Goal: Task Accomplishment & Management: Manage account settings

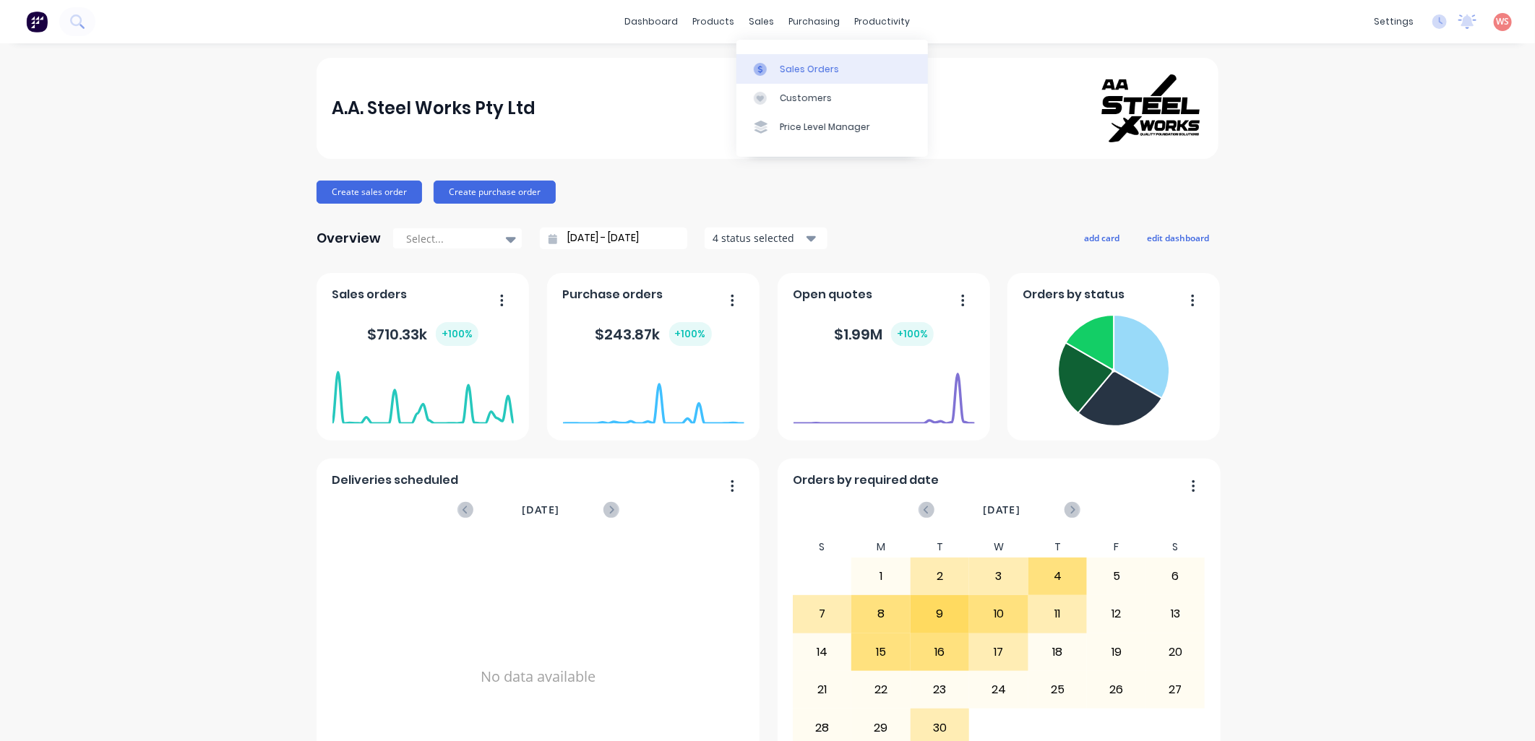
click at [791, 74] on div "Sales Orders" at bounding box center [809, 69] width 59 height 13
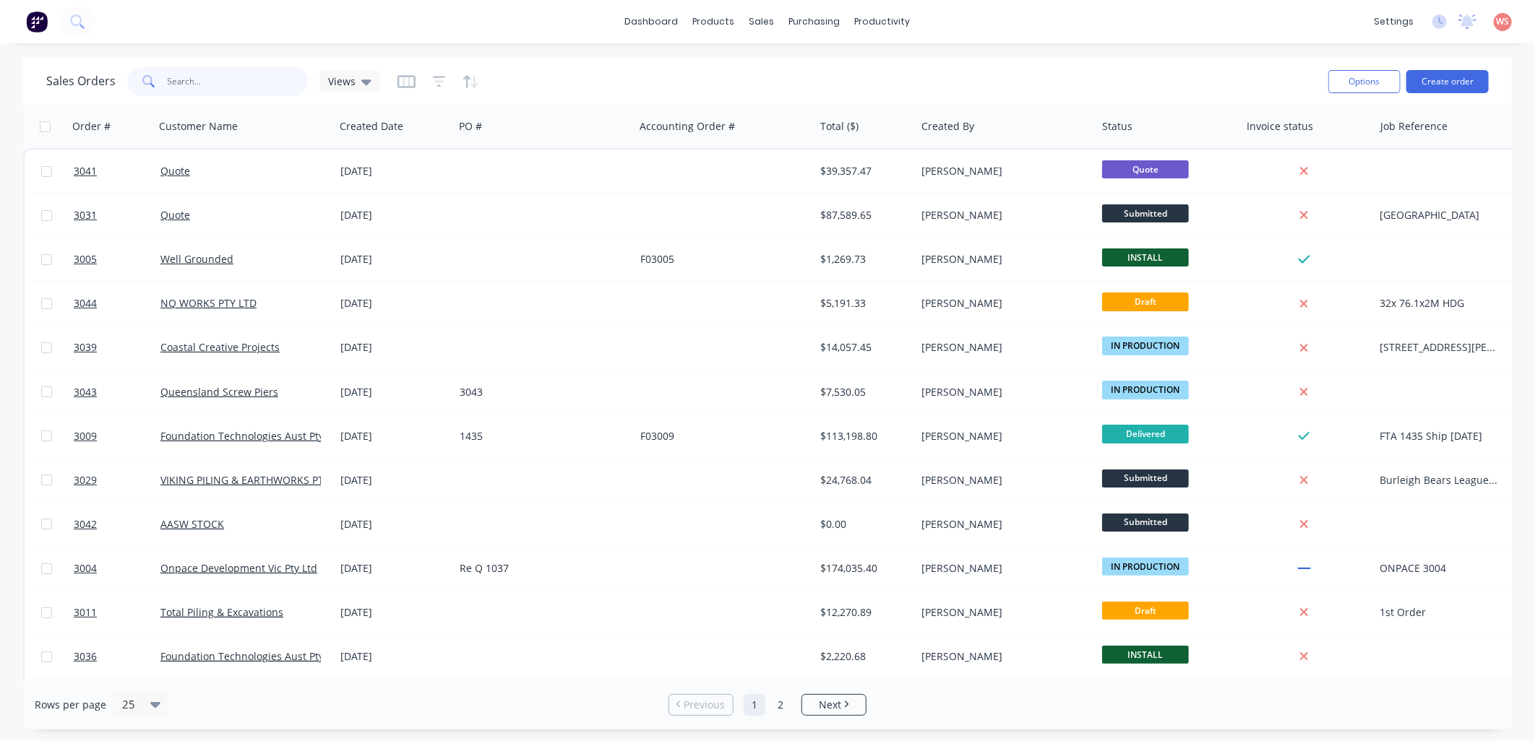
click at [197, 88] on input "text" at bounding box center [238, 81] width 141 height 29
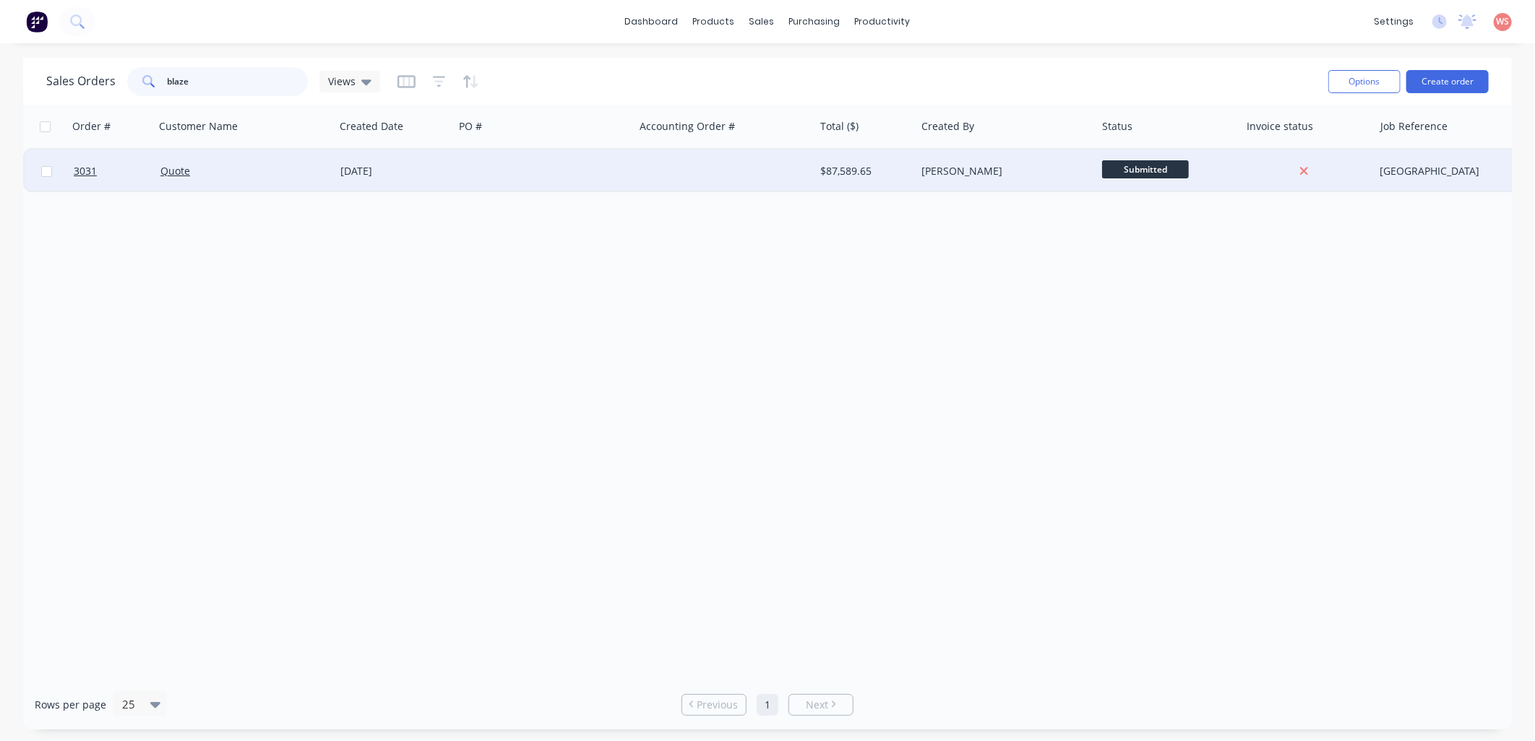
type input "blaze"
click at [387, 171] on div "[DATE]" at bounding box center [394, 171] width 108 height 14
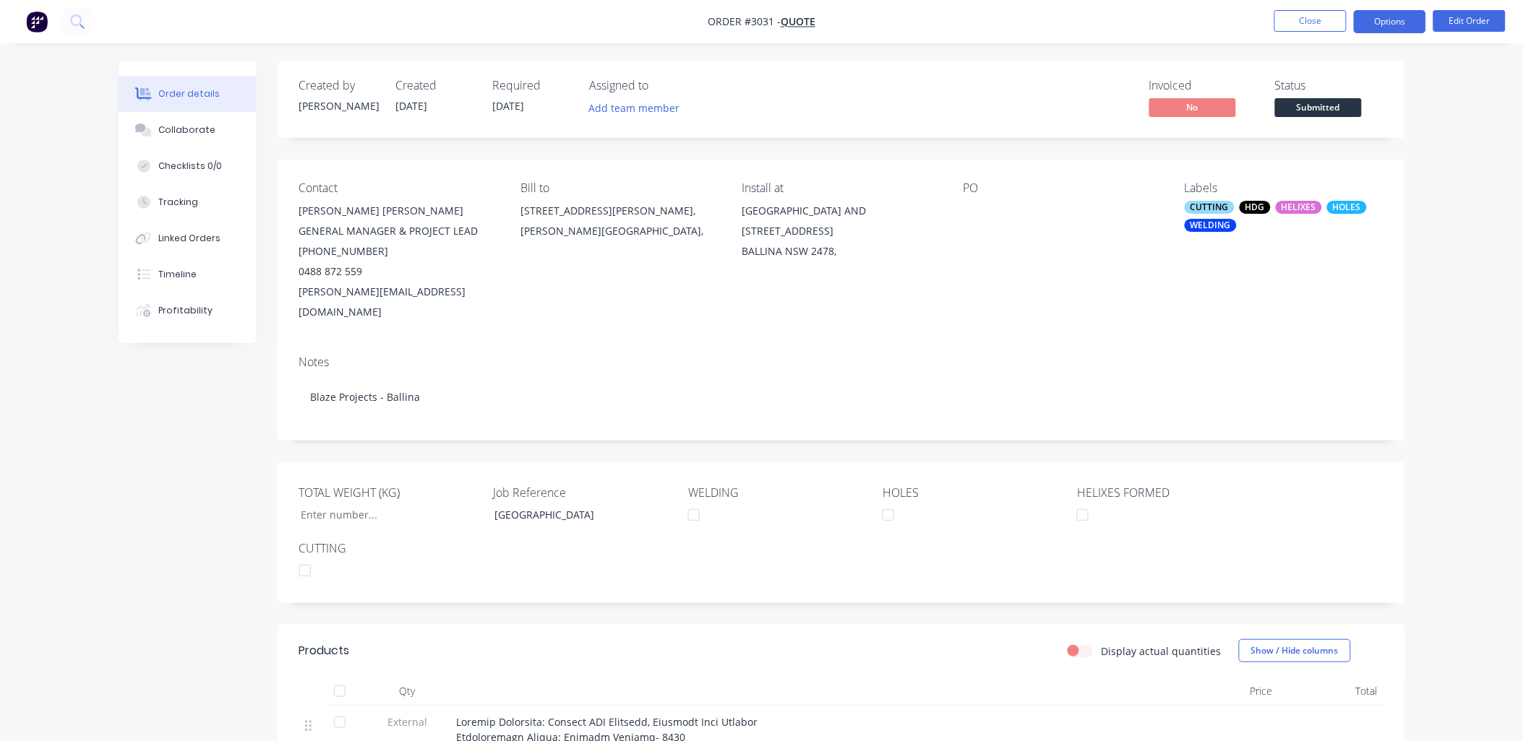
click at [1405, 20] on button "Options" at bounding box center [1389, 21] width 72 height 23
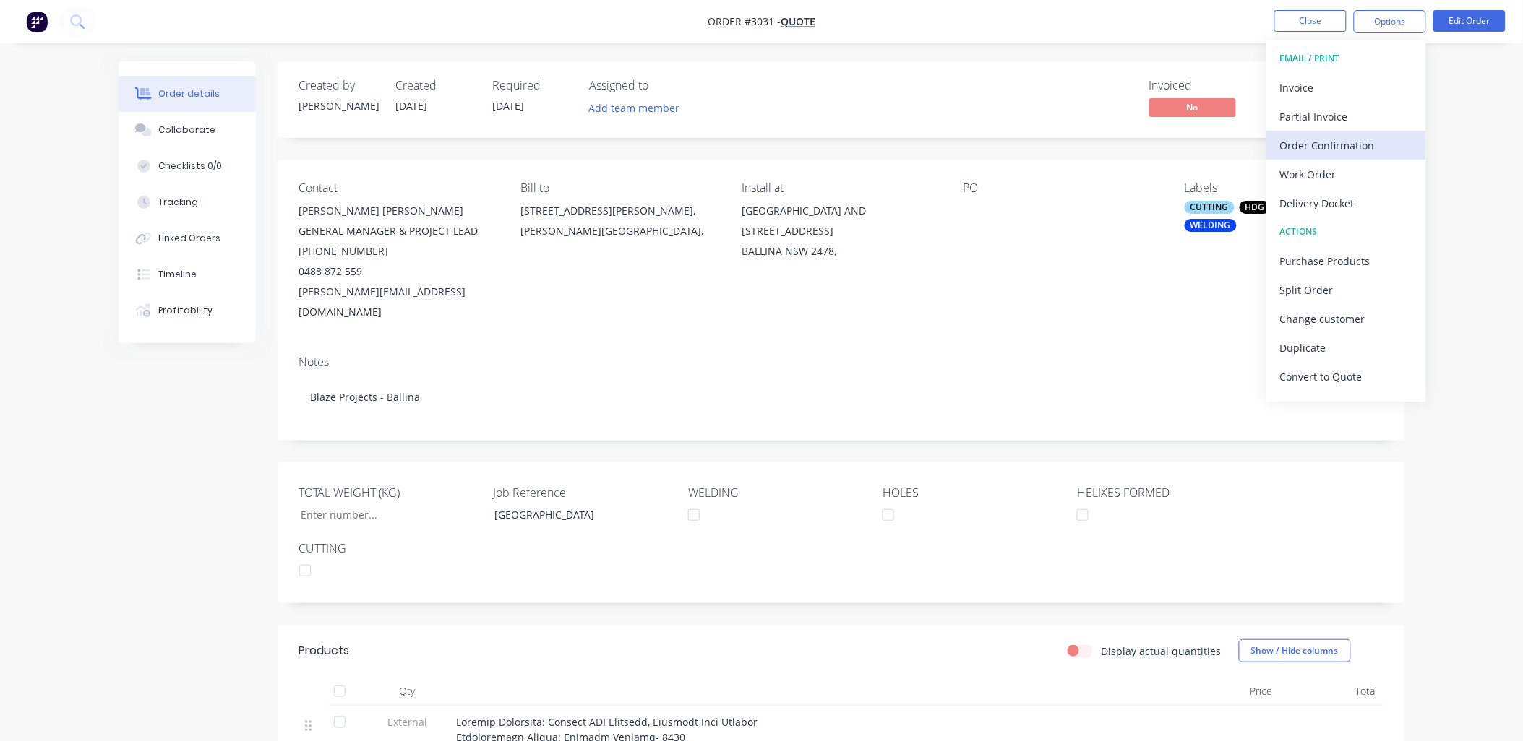
click at [1330, 142] on div "Order Confirmation" at bounding box center [1346, 145] width 133 height 21
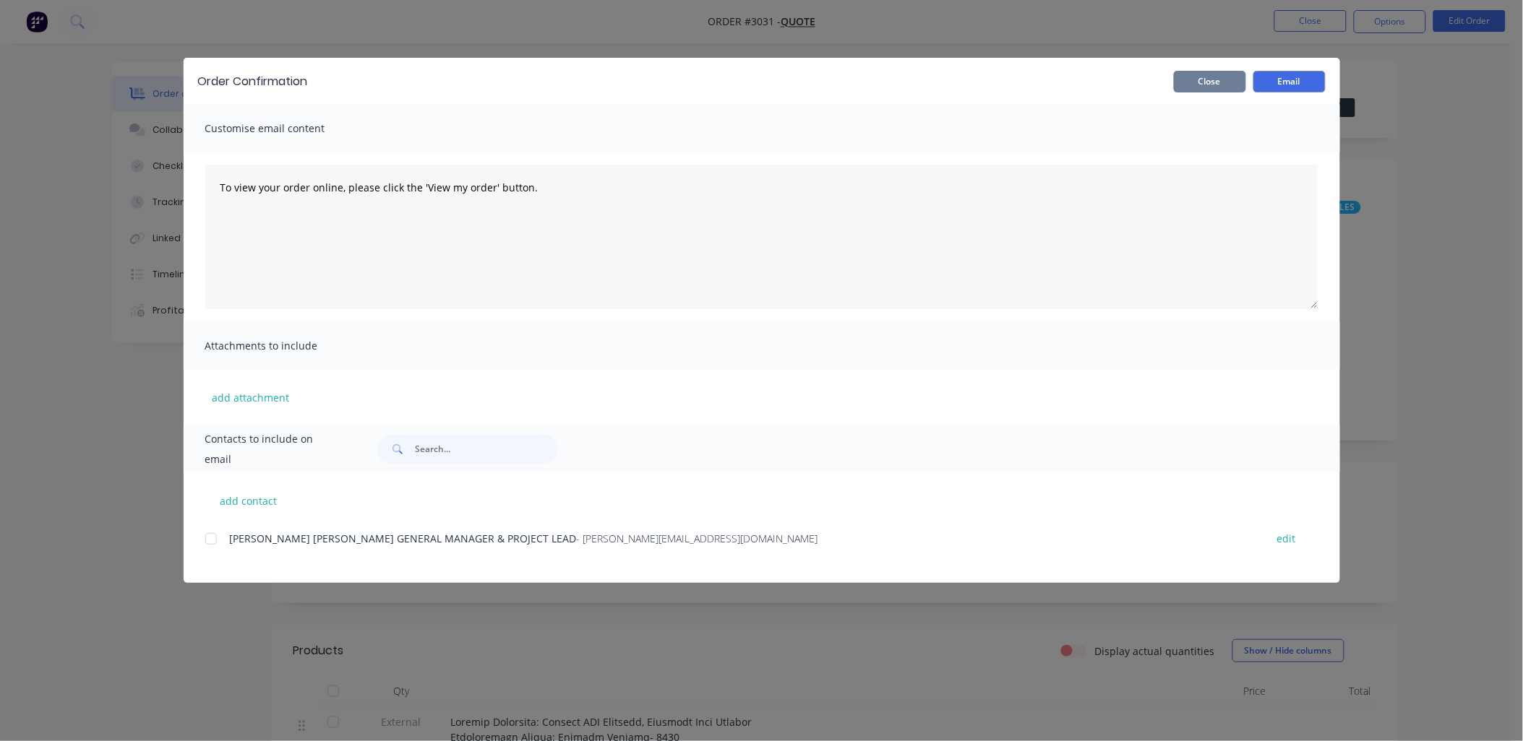
click at [1186, 82] on button "Close" at bounding box center [1210, 82] width 72 height 22
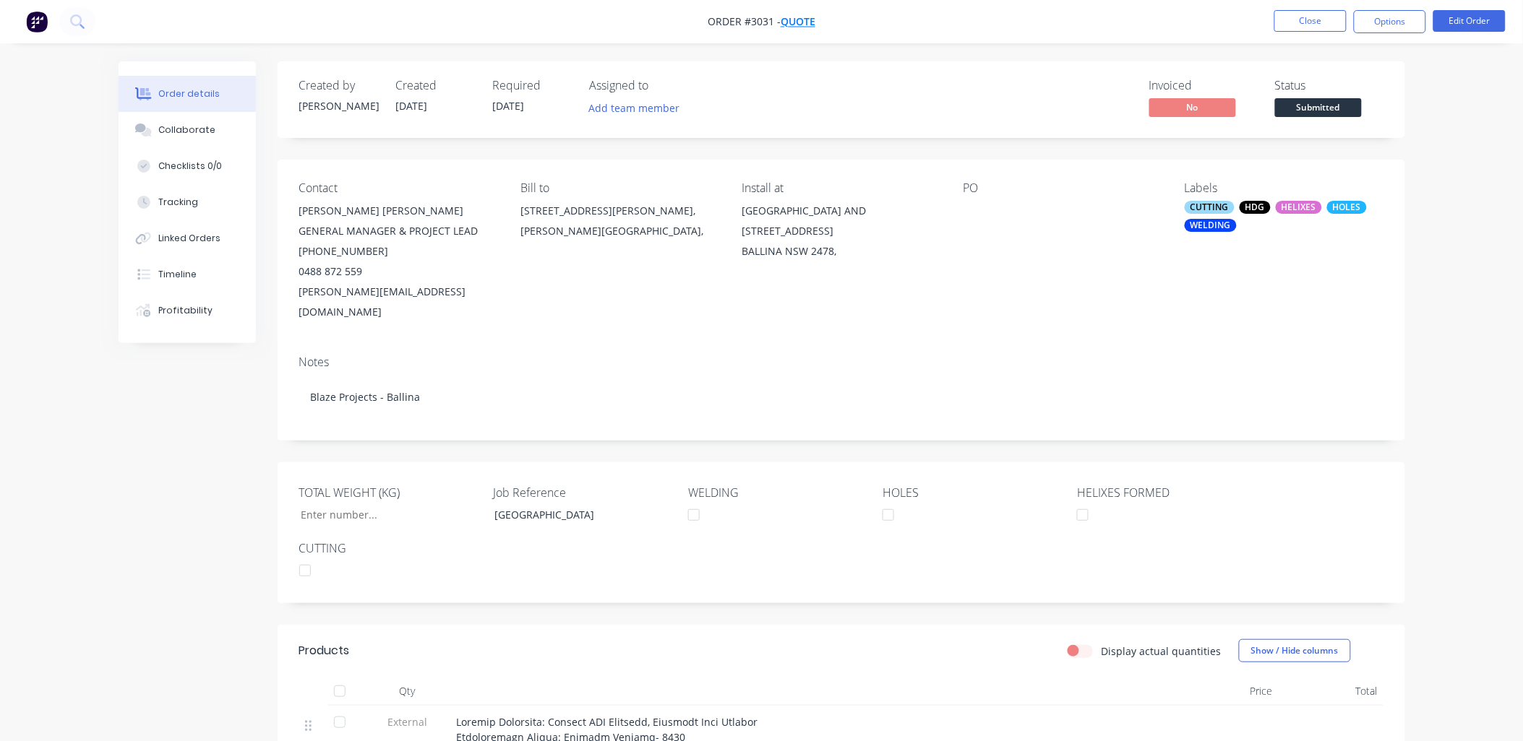
click at [799, 22] on span "Quote" at bounding box center [797, 22] width 35 height 14
click at [1385, 15] on button "Options" at bounding box center [1389, 21] width 72 height 23
click at [1460, 24] on button "Edit Order" at bounding box center [1469, 21] width 72 height 22
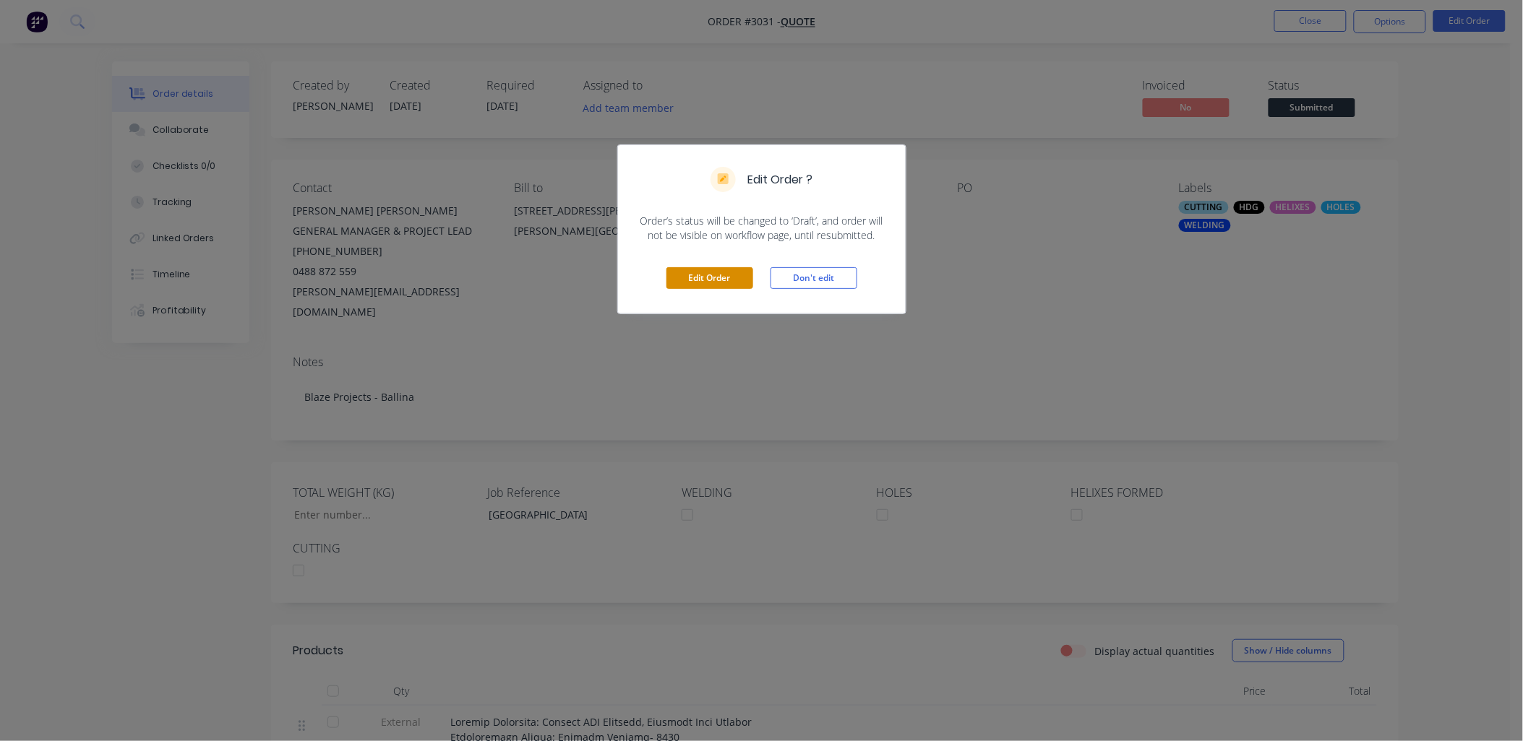
click at [713, 277] on button "Edit Order" at bounding box center [709, 278] width 87 height 22
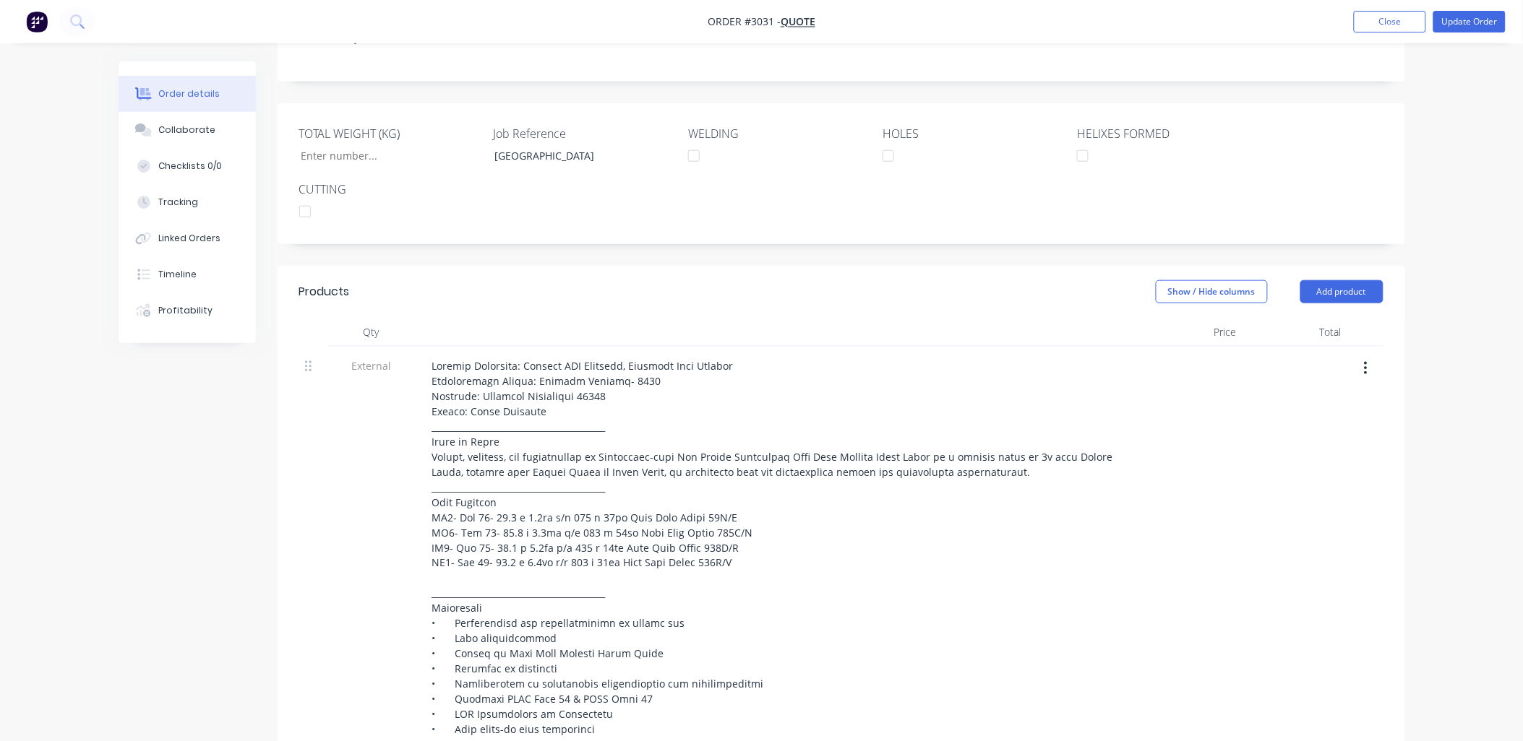
scroll to position [428, 0]
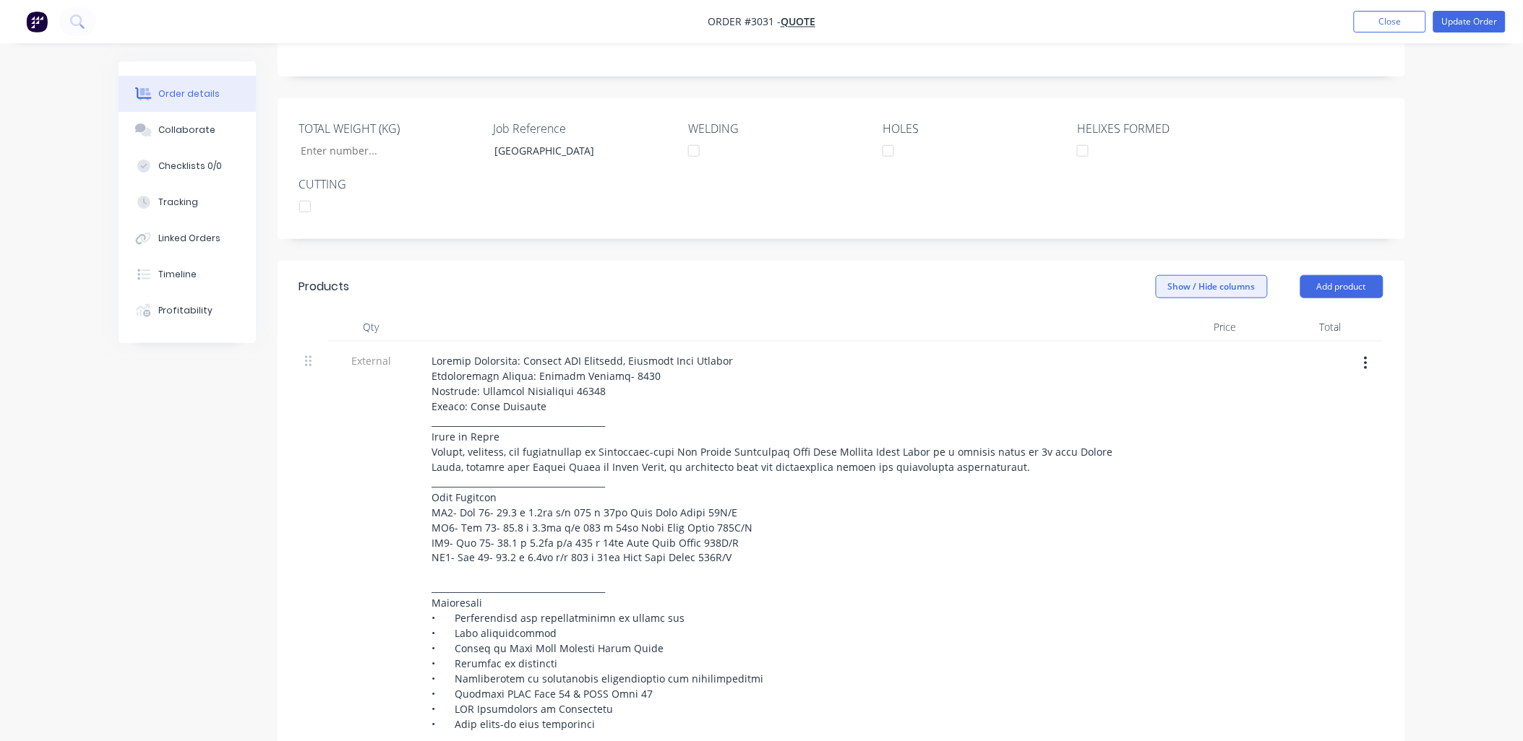
click at [1202, 275] on button "Show / Hide columns" at bounding box center [1211, 286] width 112 height 23
click at [1181, 305] on label "Cost" at bounding box center [1173, 309] width 25 height 12
click at [1161, 303] on input "Cost" at bounding box center [1161, 303] width 0 height 0
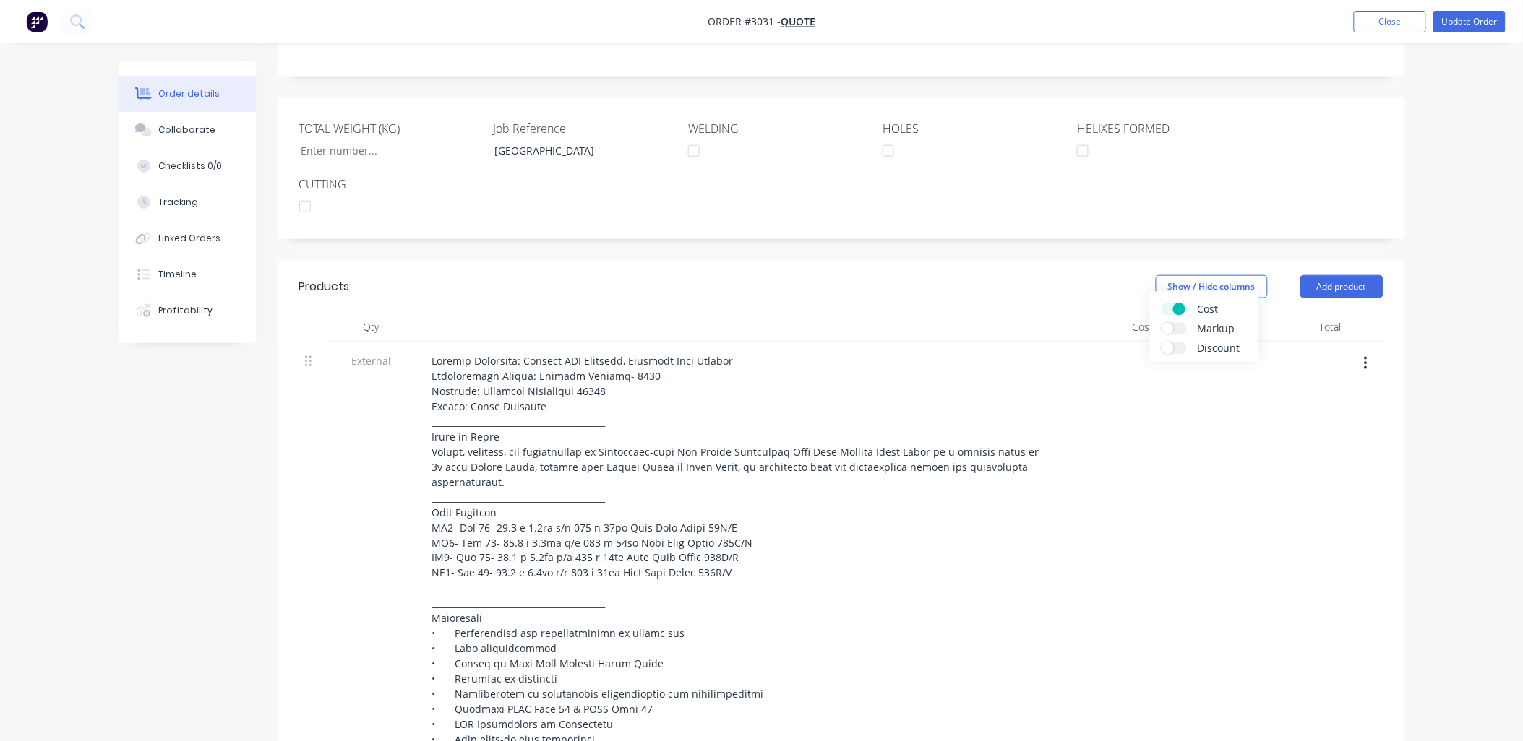
click at [1176, 327] on label "Markup" at bounding box center [1173, 329] width 25 height 12
click at [1161, 323] on input "Markup" at bounding box center [1161, 323] width 0 height 0
click at [1176, 343] on label "Discount" at bounding box center [1173, 349] width 25 height 12
click at [1161, 343] on input "Discount" at bounding box center [1161, 343] width 0 height 0
click at [1176, 343] on span at bounding box center [1179, 349] width 12 height 12
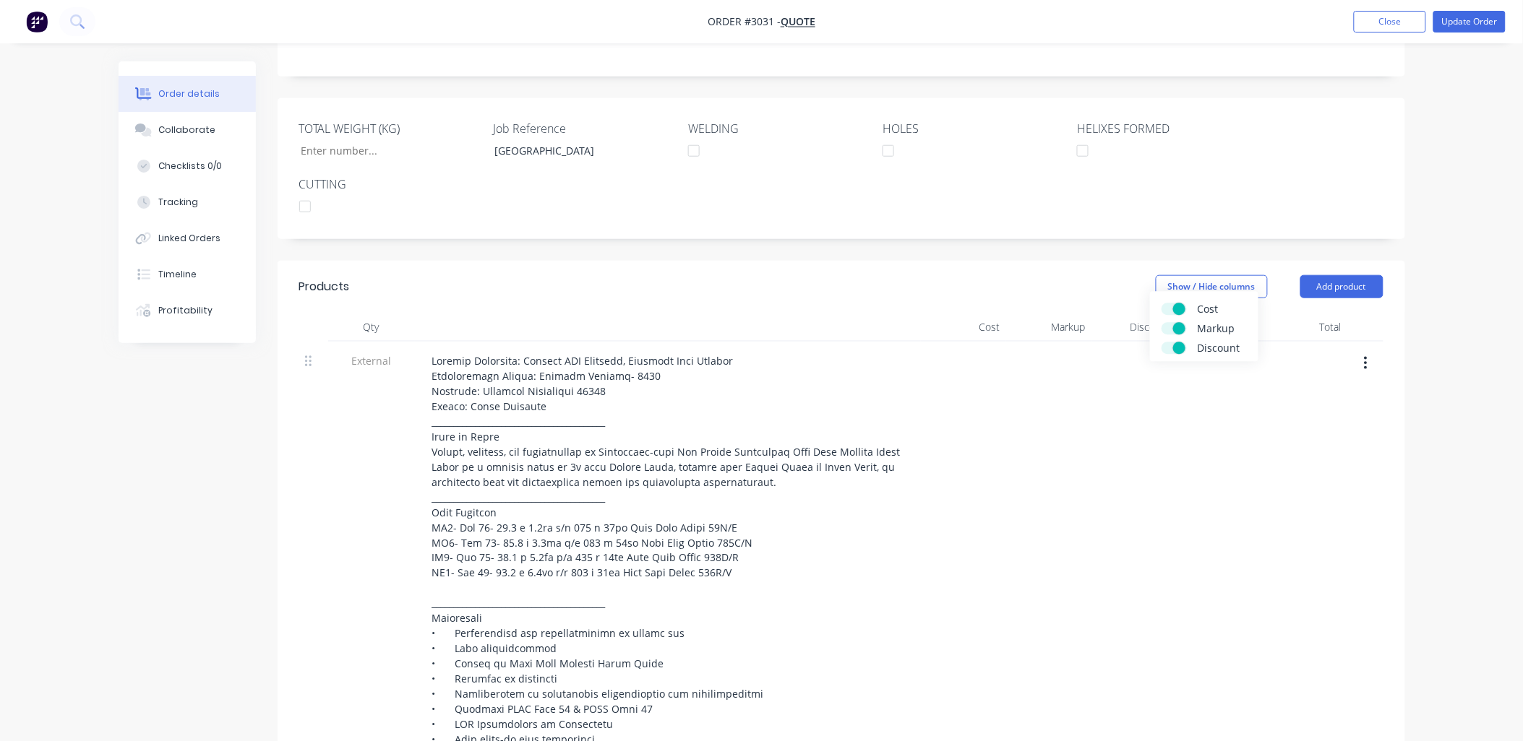
click at [1161, 343] on input "Discount" at bounding box center [1161, 343] width 0 height 0
click at [1174, 345] on label "Discount" at bounding box center [1173, 349] width 25 height 12
click at [1161, 343] on input "Discount" at bounding box center [1161, 343] width 0 height 0
click at [1166, 348] on label "Discount" at bounding box center [1173, 349] width 25 height 12
click at [1161, 343] on input "Discount" at bounding box center [1161, 343] width 0 height 0
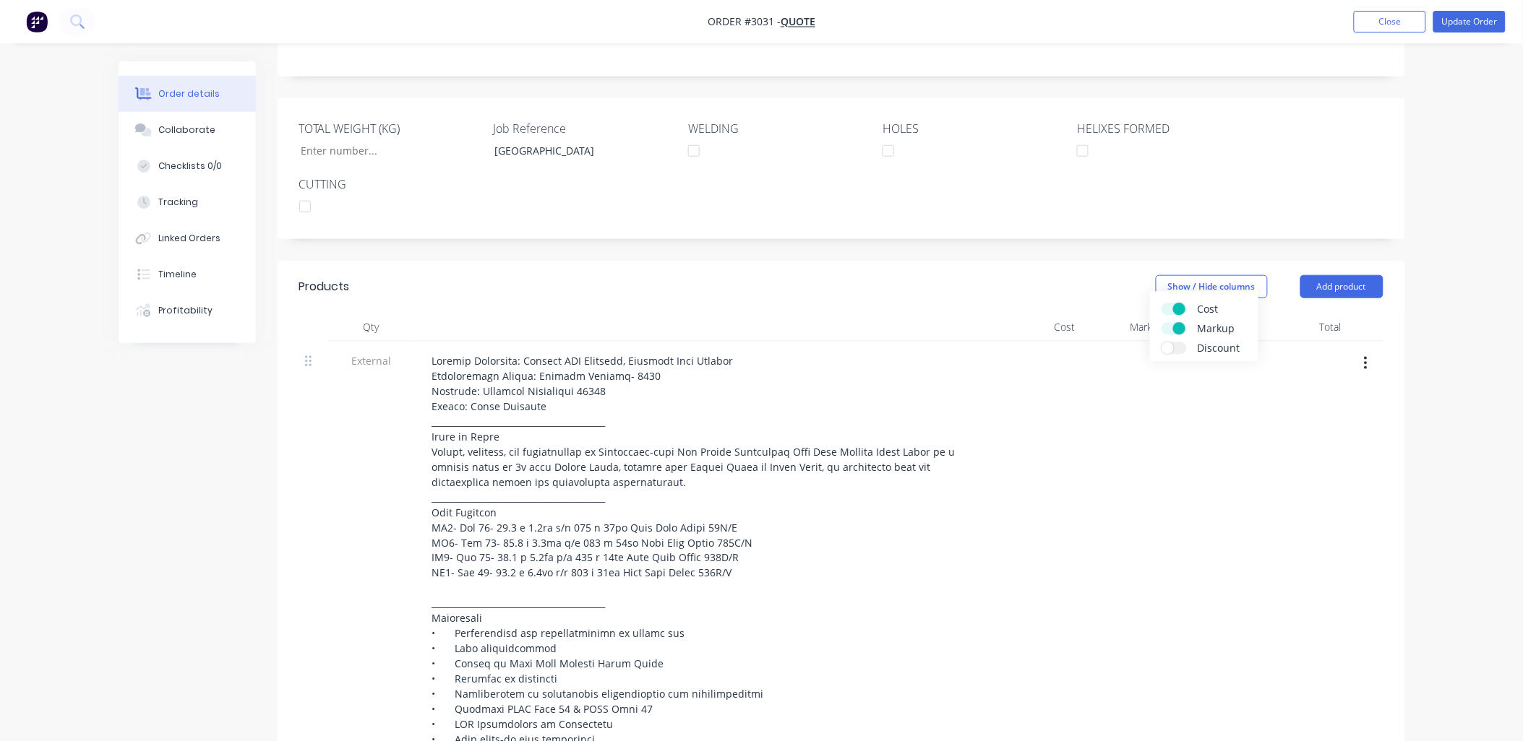
click at [1171, 327] on label "Markup" at bounding box center [1173, 329] width 25 height 12
click at [1161, 323] on input "Markup" at bounding box center [1161, 323] width 0 height 0
click at [1169, 309] on label "Cost" at bounding box center [1173, 309] width 25 height 12
click at [1161, 303] on input "Cost" at bounding box center [1161, 303] width 0 height 0
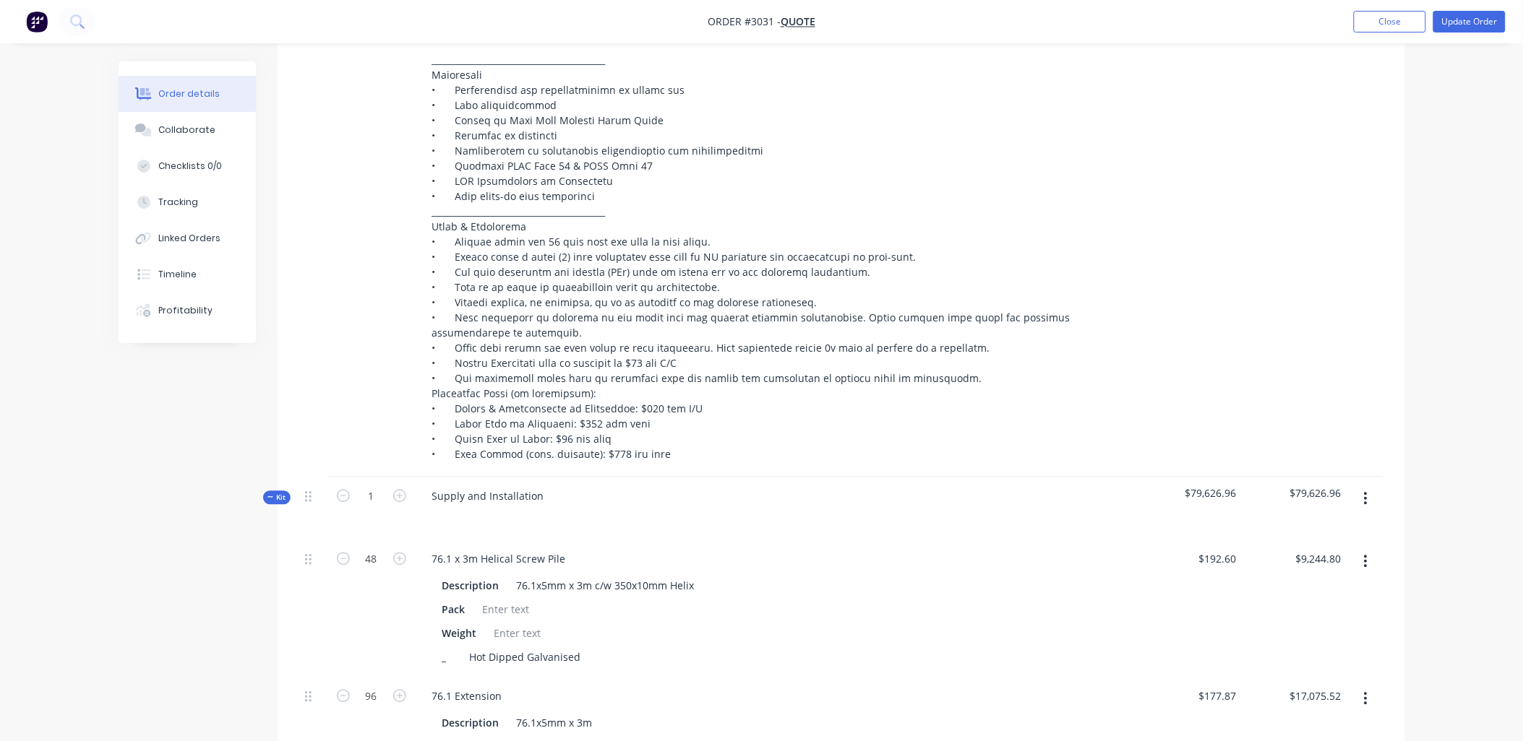
scroll to position [535, 0]
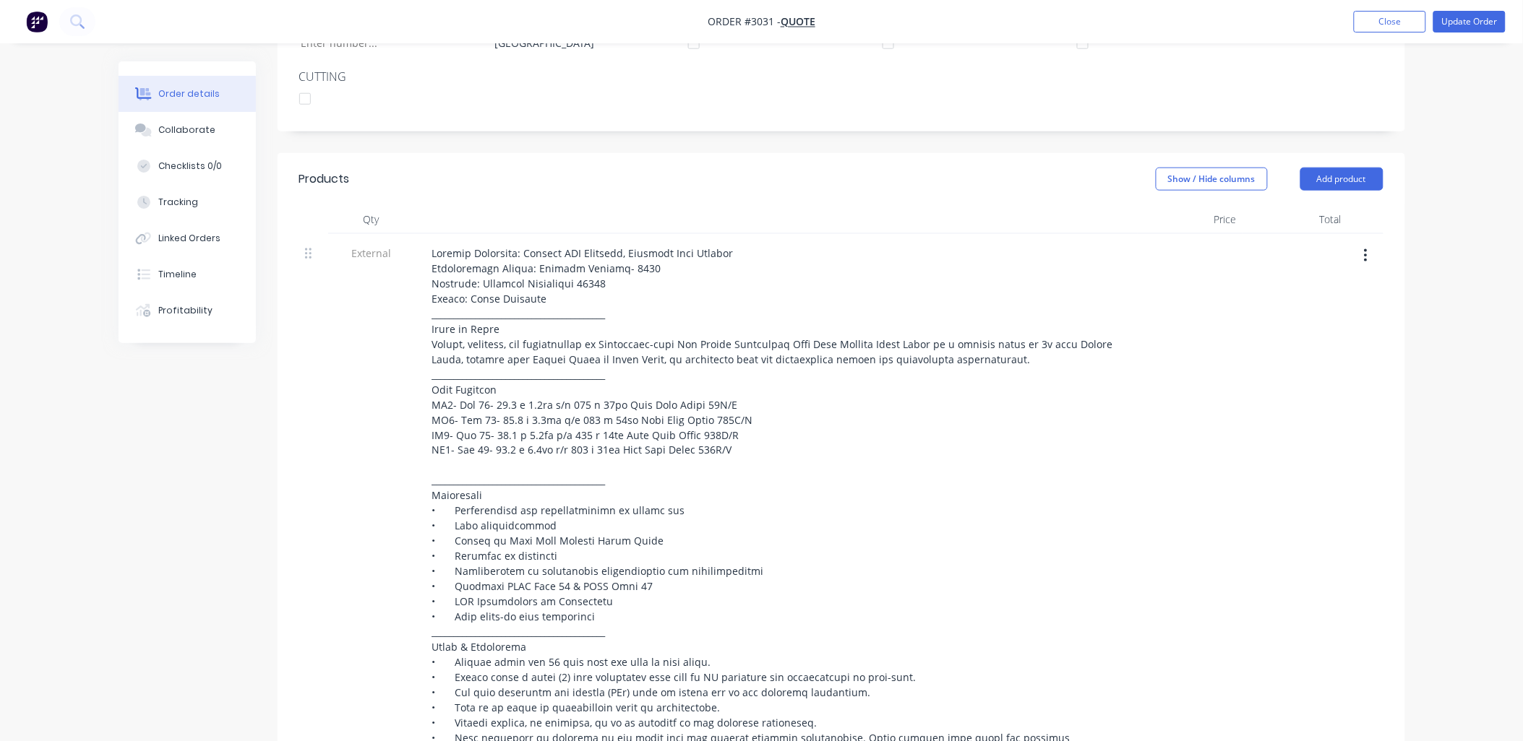
click at [1242, 410] on div at bounding box center [1294, 566] width 105 height 664
click at [1464, 22] on button "Update Order" at bounding box center [1469, 22] width 72 height 22
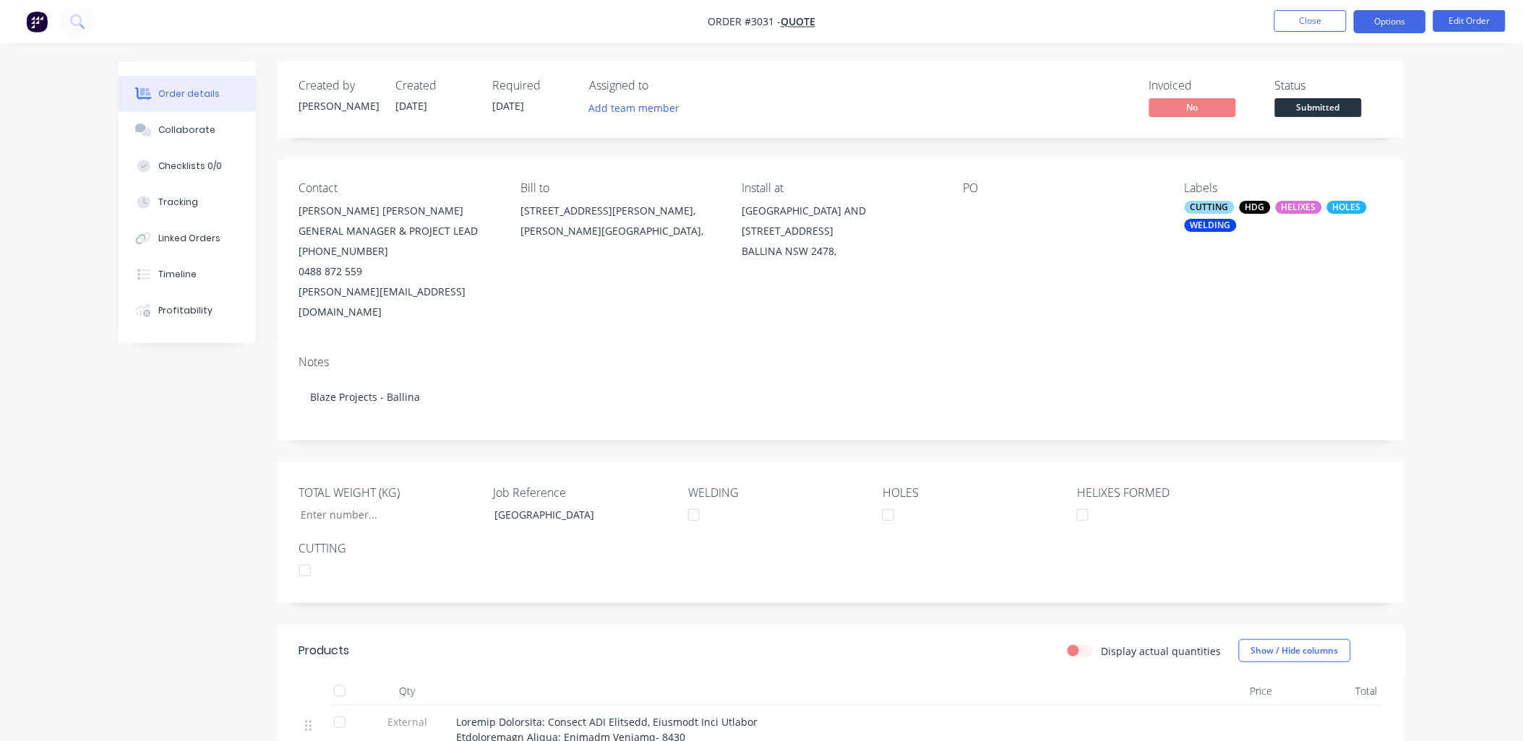
click at [1369, 19] on button "Options" at bounding box center [1389, 21] width 72 height 23
click at [1063, 322] on div "Contact [PERSON_NAME] [PERSON_NAME] GENERAL MANAGER & PROJECT LEAD [PHONE_NUMBE…" at bounding box center [840, 252] width 1127 height 184
click at [1383, 27] on button "Options" at bounding box center [1389, 21] width 72 height 23
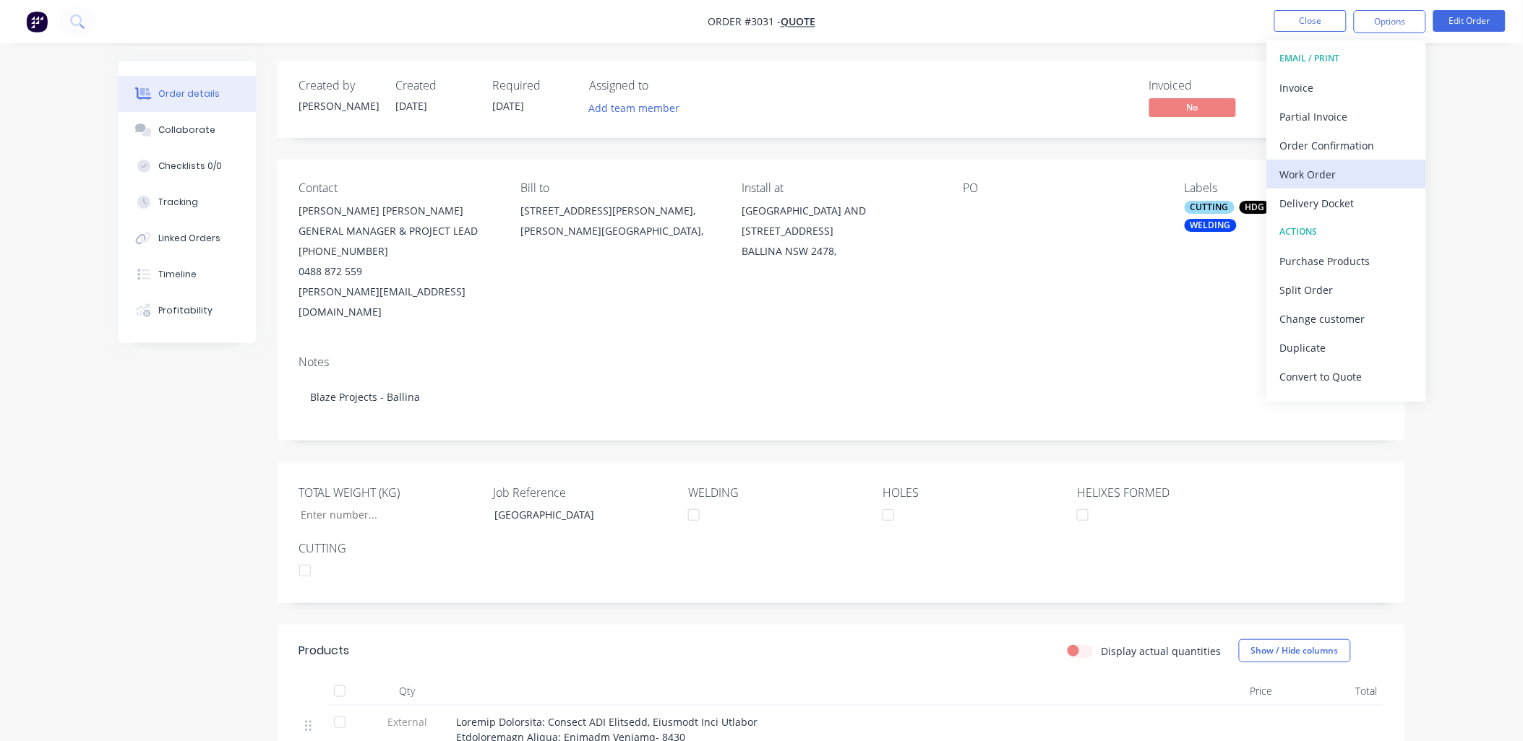
click at [1317, 168] on div "Work Order" at bounding box center [1346, 174] width 133 height 21
click at [1291, 181] on div "Custom" at bounding box center [1346, 174] width 133 height 21
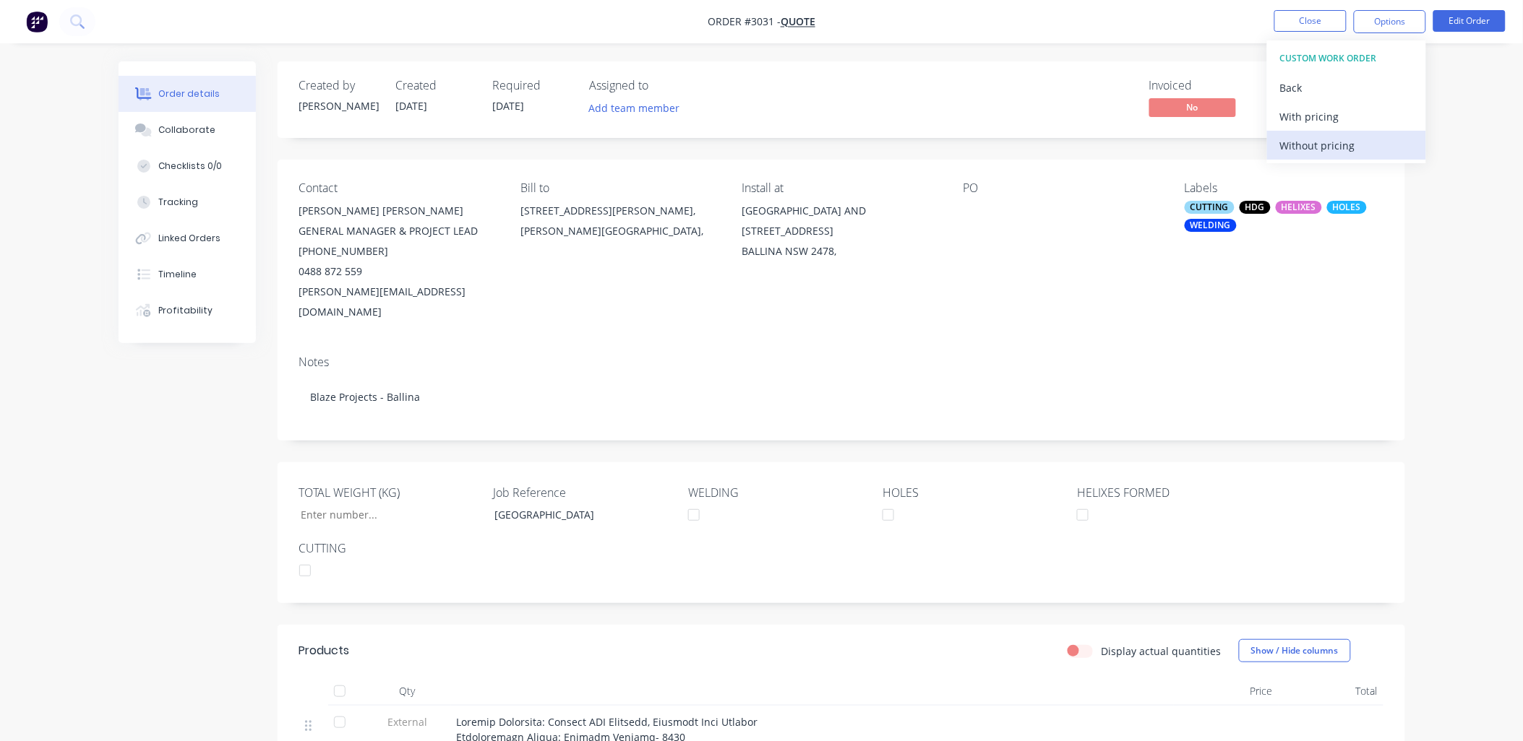
click at [1313, 140] on div "Without pricing" at bounding box center [1346, 145] width 133 height 21
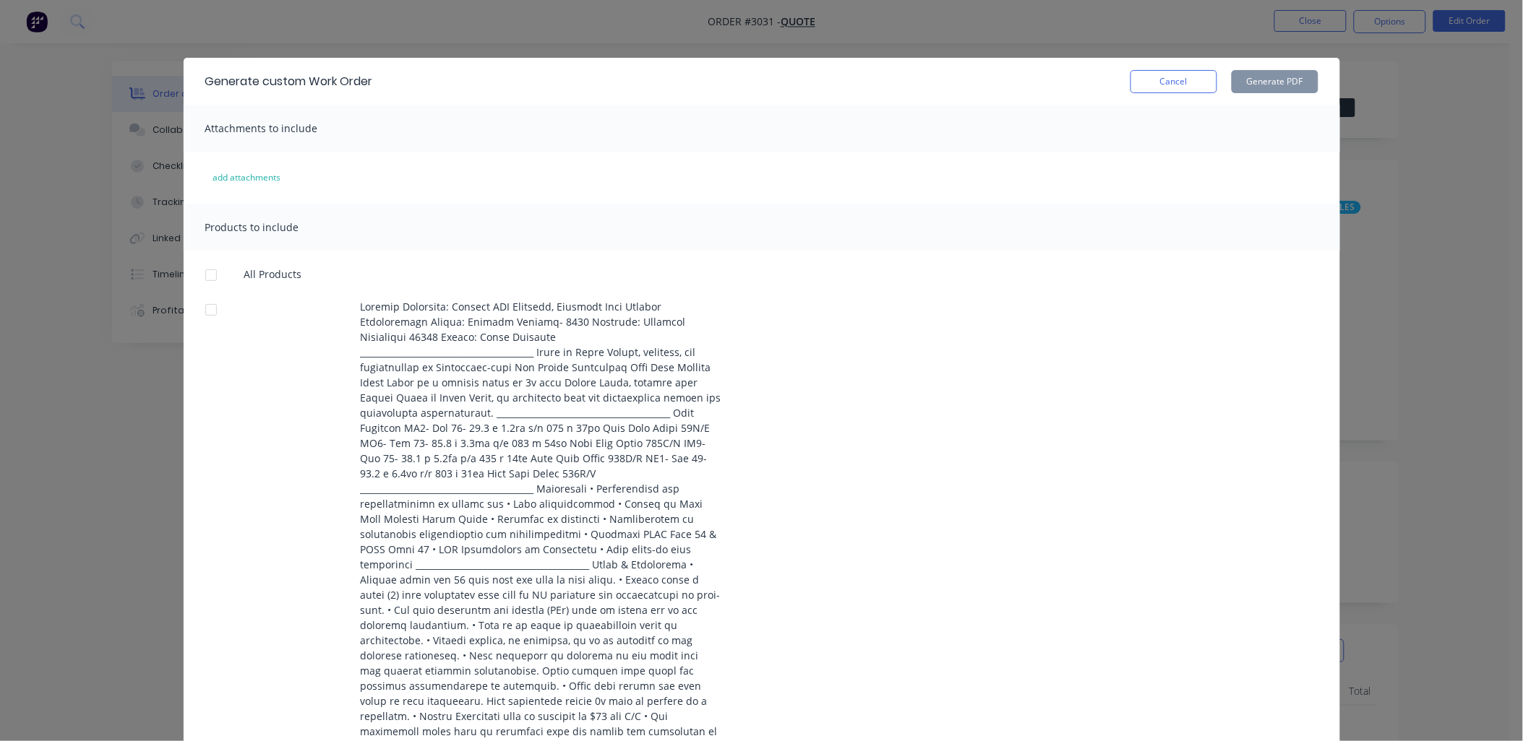
click at [204, 311] on div at bounding box center [211, 310] width 29 height 29
click at [201, 311] on div at bounding box center [211, 310] width 29 height 29
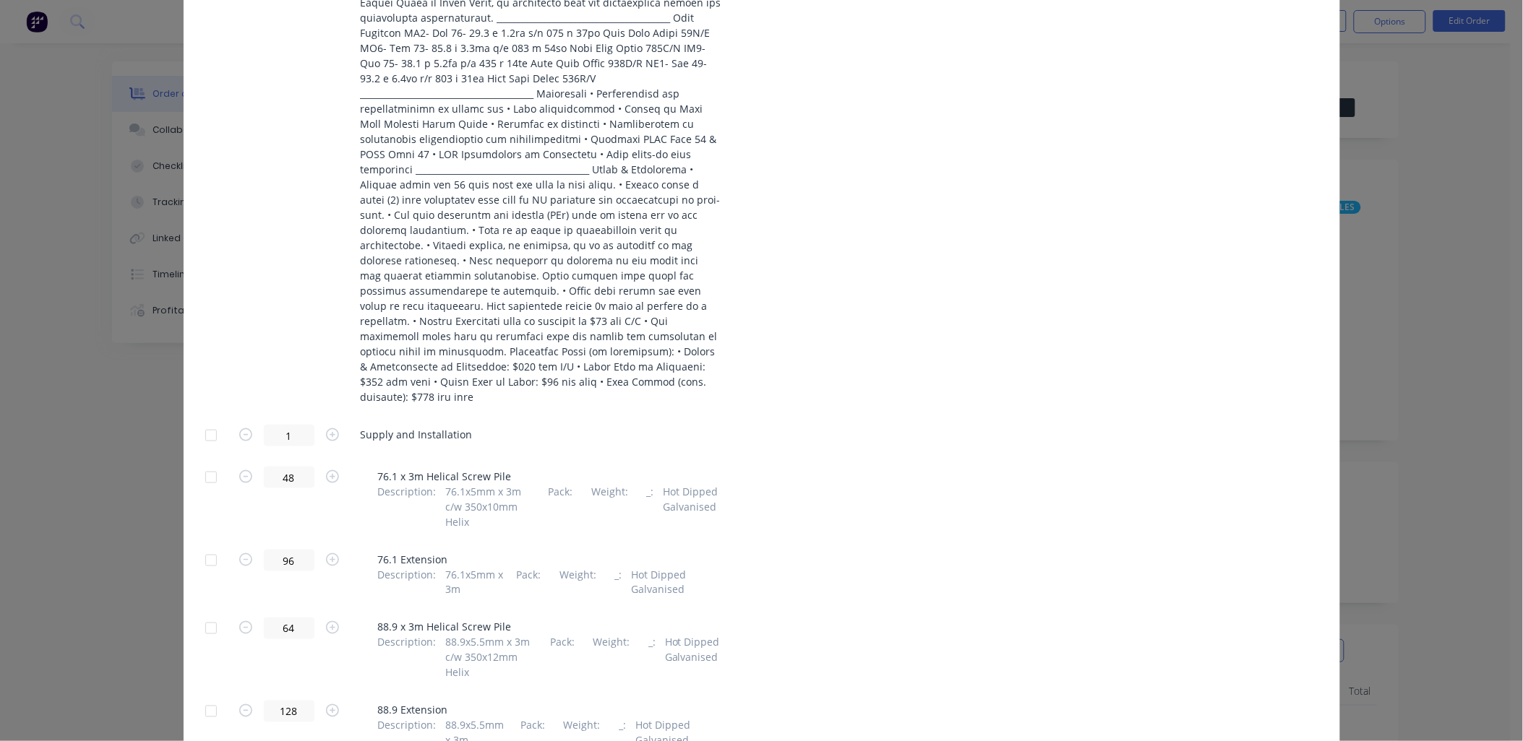
scroll to position [642, 0]
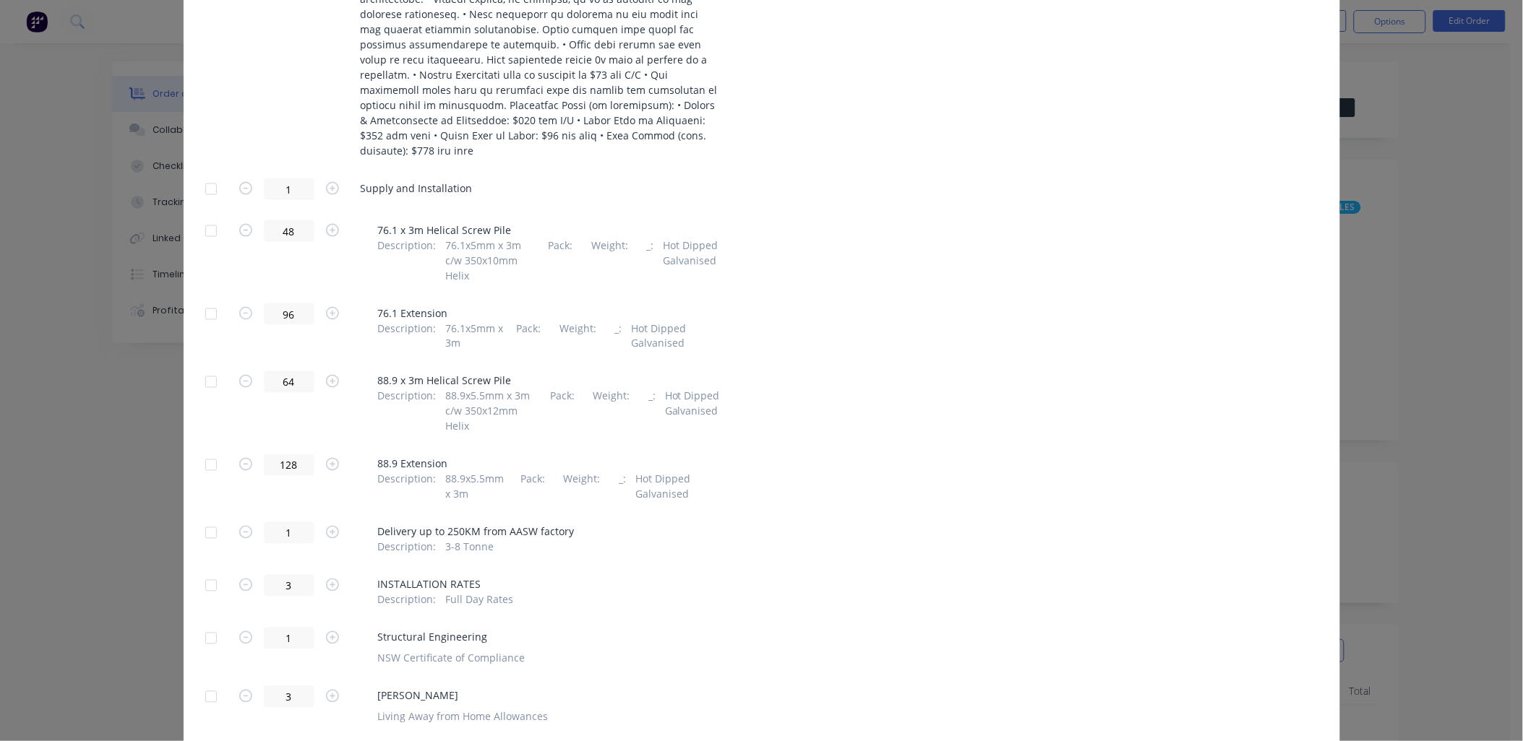
click at [205, 175] on div at bounding box center [211, 189] width 29 height 29
click at [205, 683] on div at bounding box center [211, 697] width 29 height 29
click at [207, 624] on div at bounding box center [211, 638] width 29 height 29
click at [206, 572] on div at bounding box center [211, 586] width 29 height 29
click at [205, 519] on div at bounding box center [211, 533] width 29 height 29
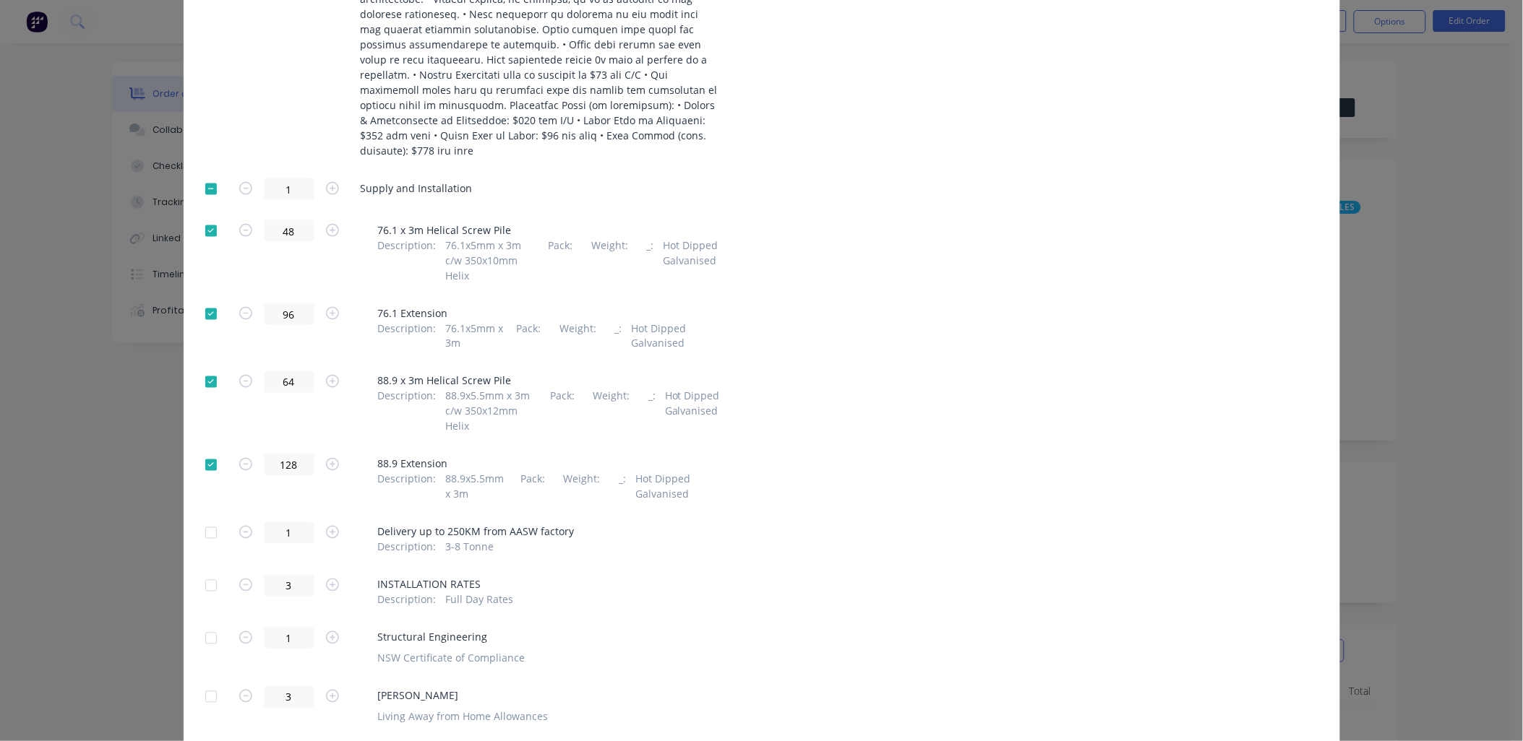
click at [205, 519] on div at bounding box center [211, 533] width 29 height 29
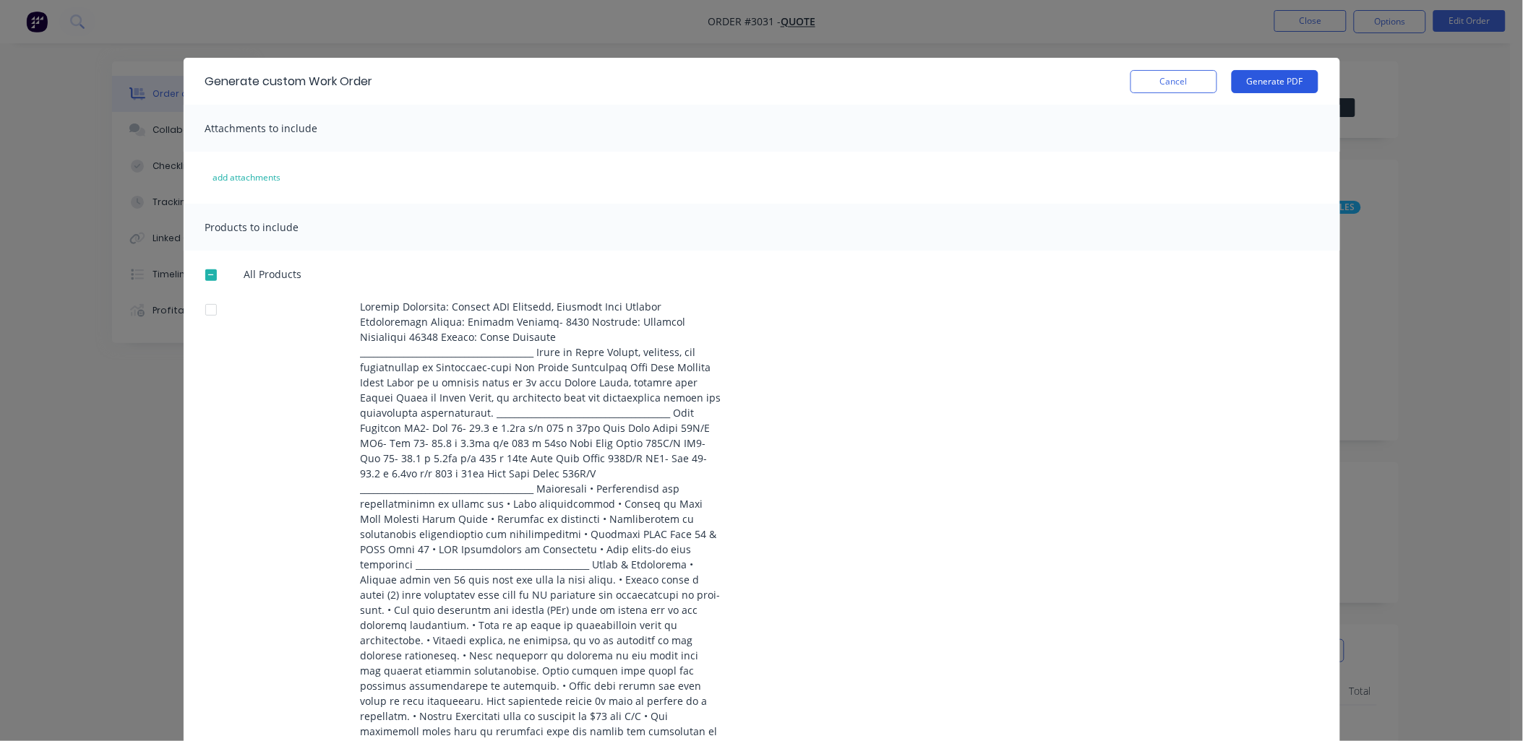
click at [1280, 82] on button "Generate PDF" at bounding box center [1274, 81] width 87 height 23
click at [1043, 551] on div at bounding box center [761, 549] width 1113 height 501
click at [1179, 88] on button "Cancel" at bounding box center [1173, 81] width 87 height 23
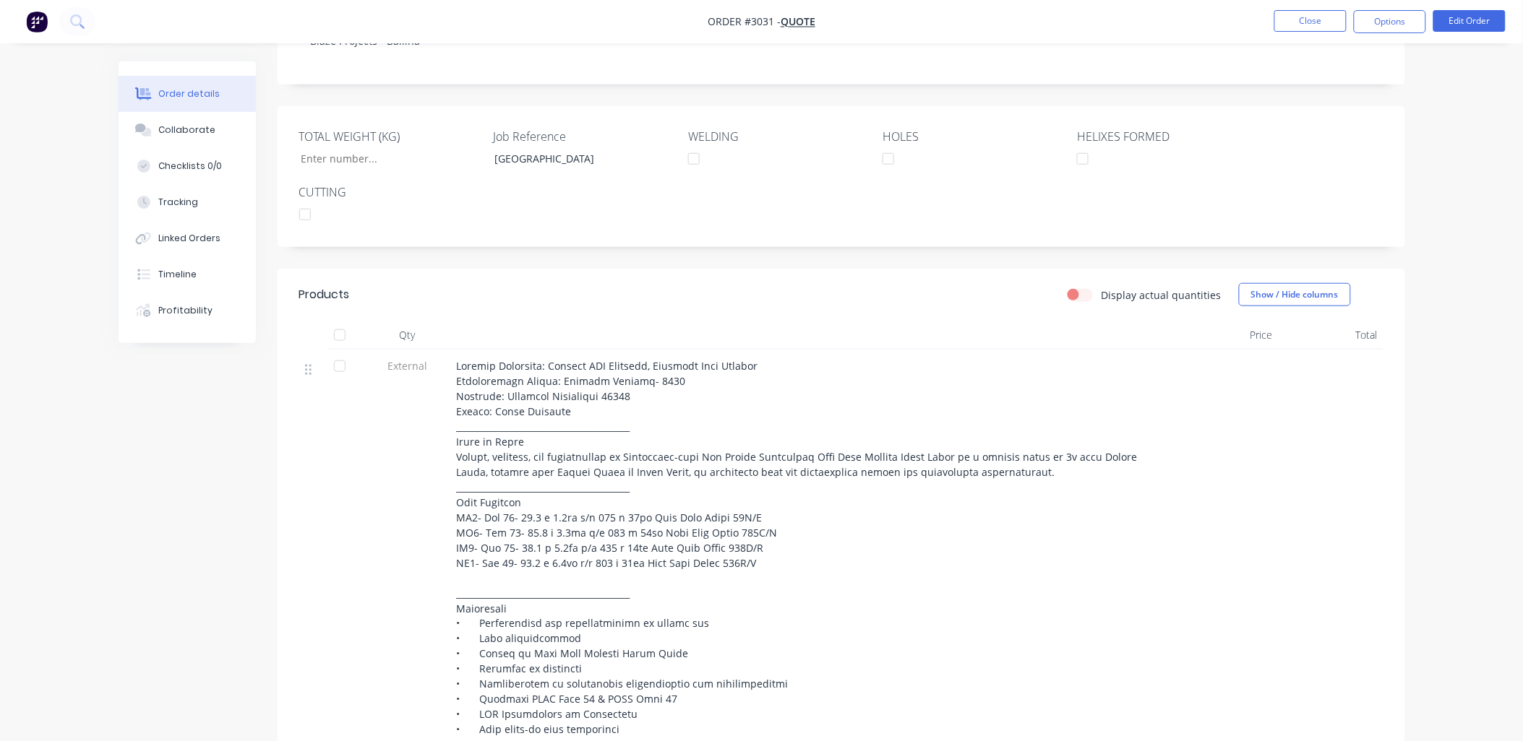
scroll to position [535, 0]
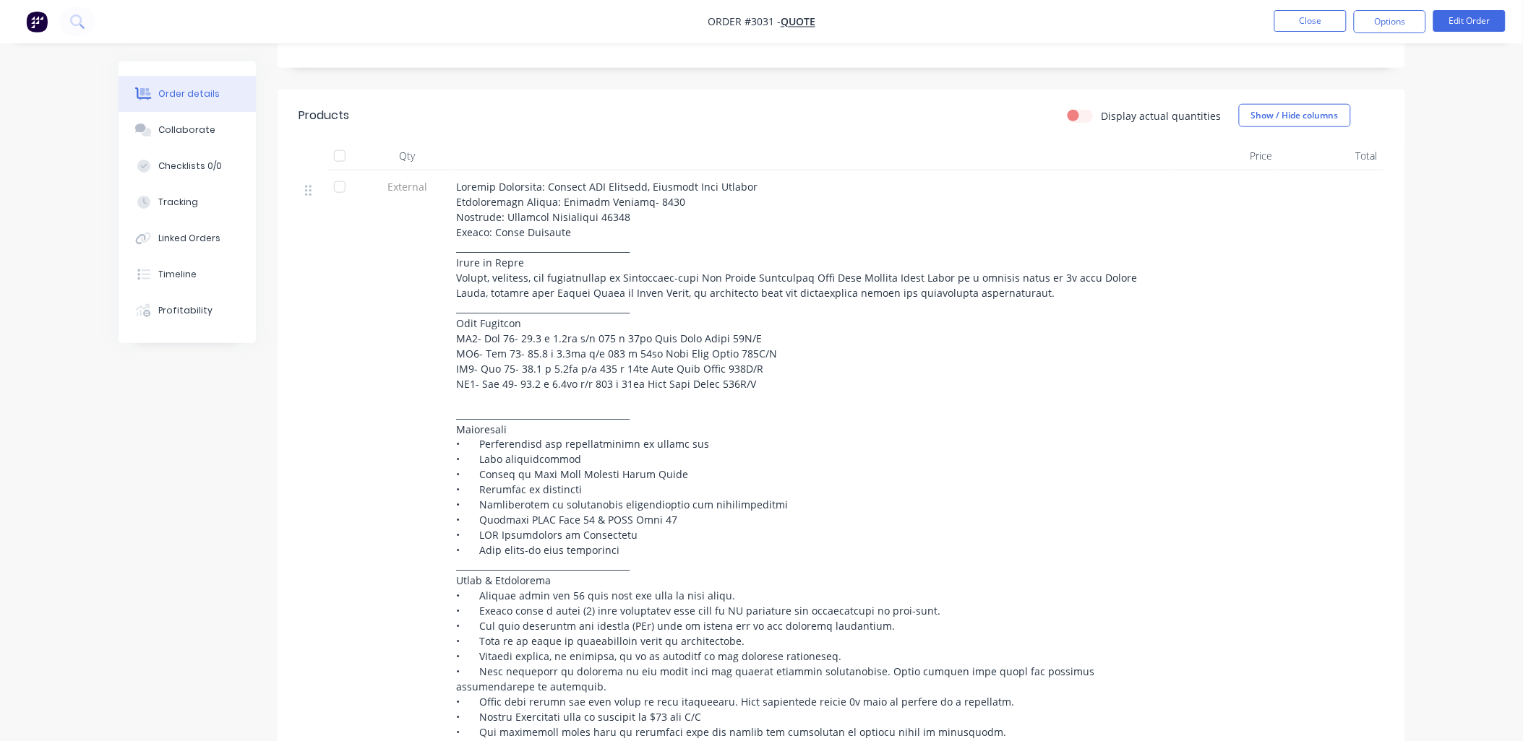
click at [459, 350] on span at bounding box center [799, 498] width 684 height 636
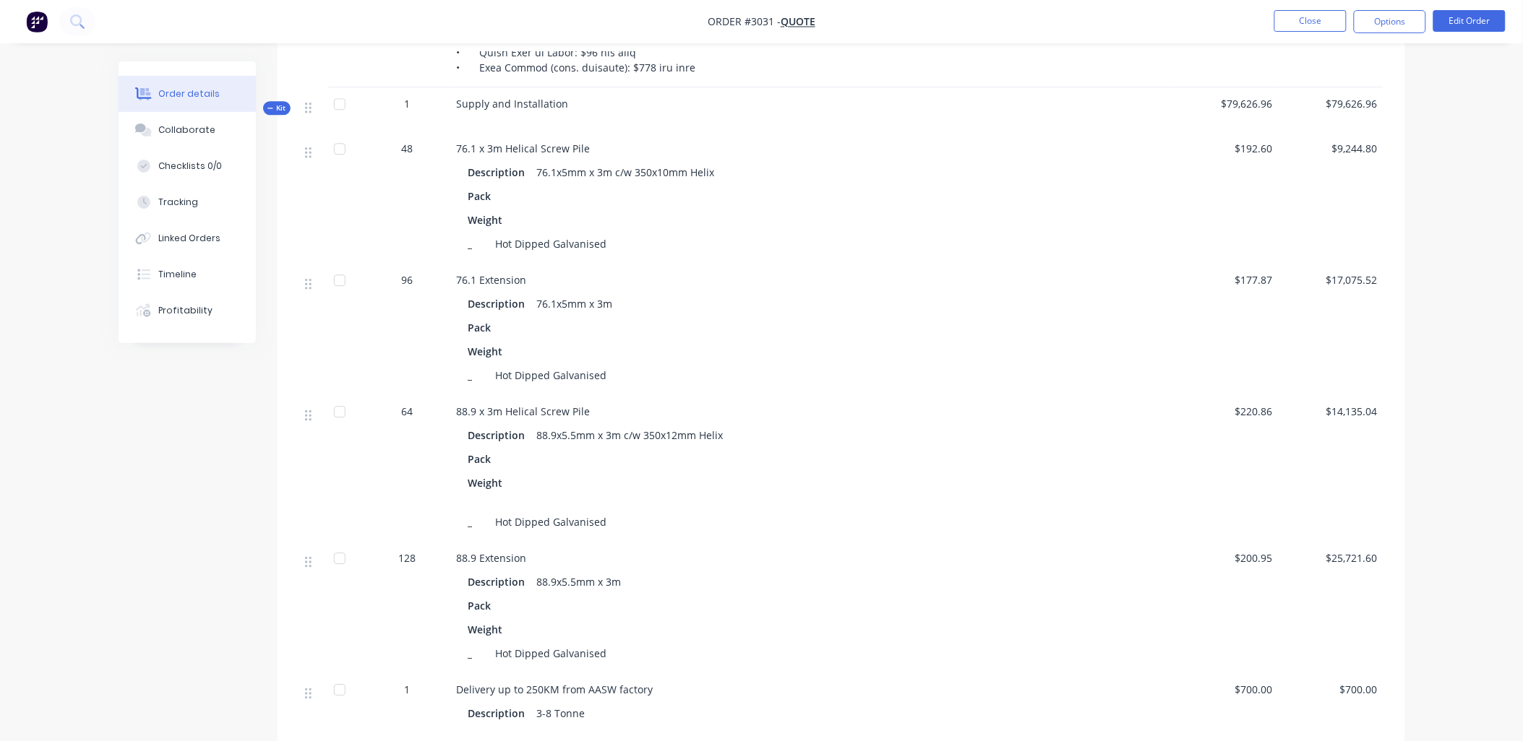
scroll to position [1284, 0]
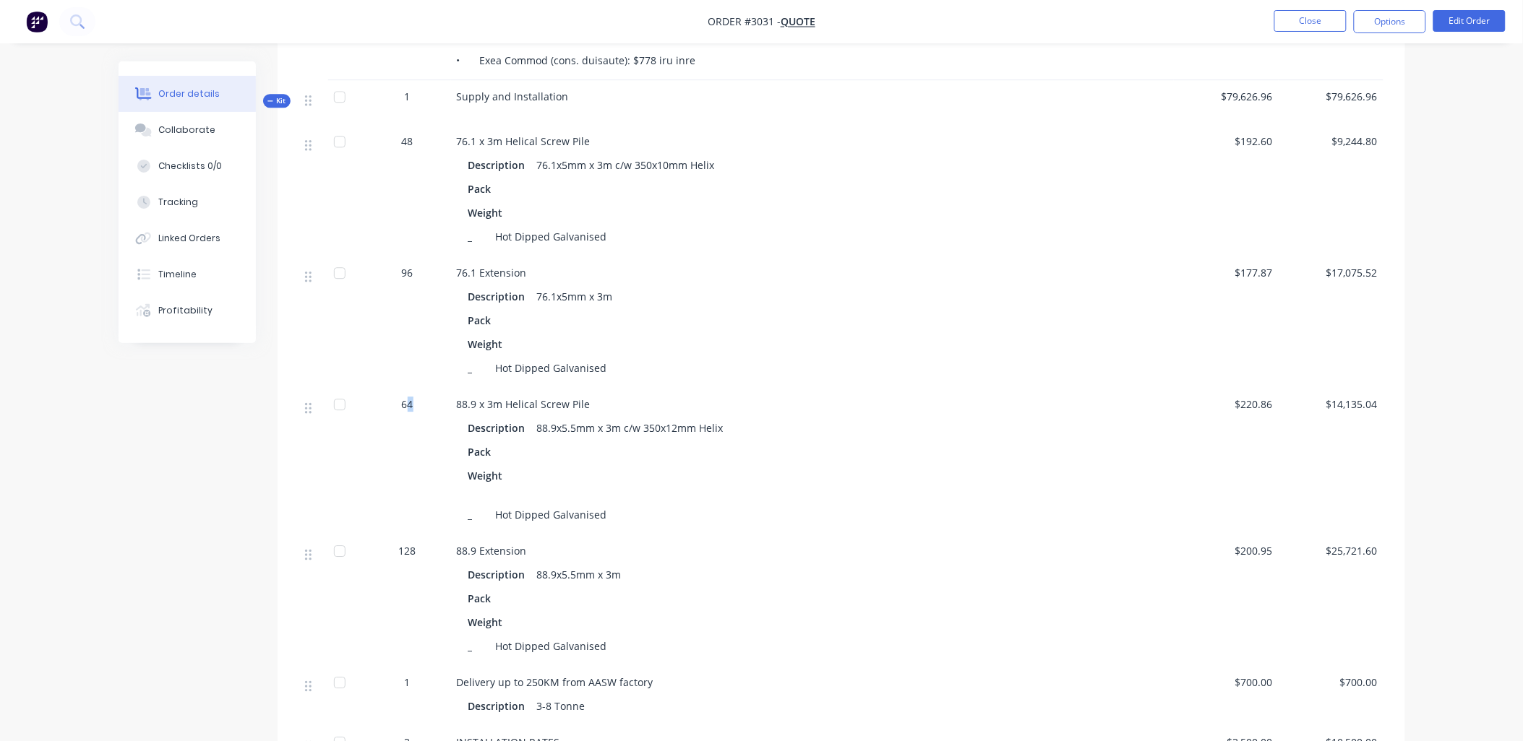
click at [413, 397] on span "64" at bounding box center [408, 404] width 12 height 15
click at [835, 442] on div "Pack" at bounding box center [812, 452] width 688 height 21
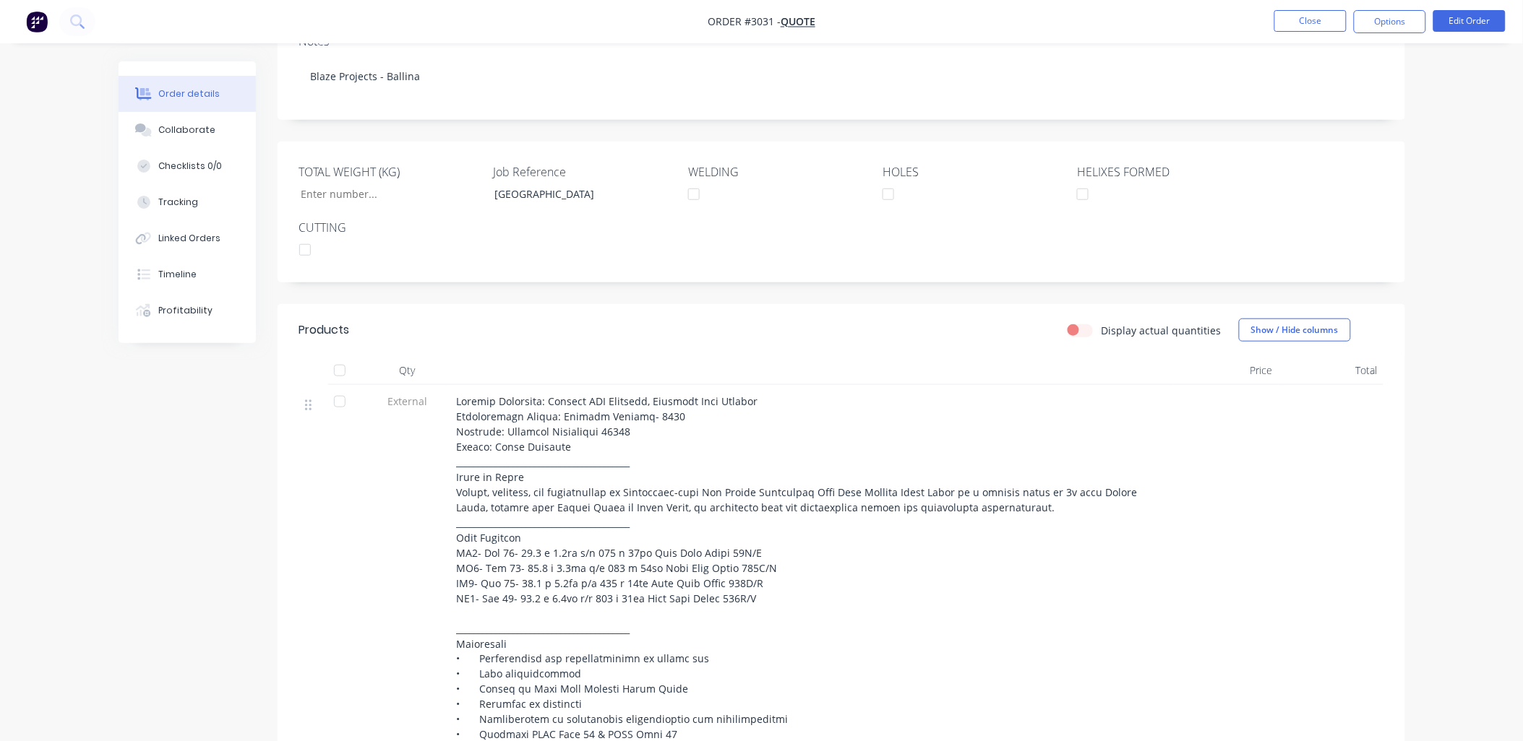
scroll to position [0, 0]
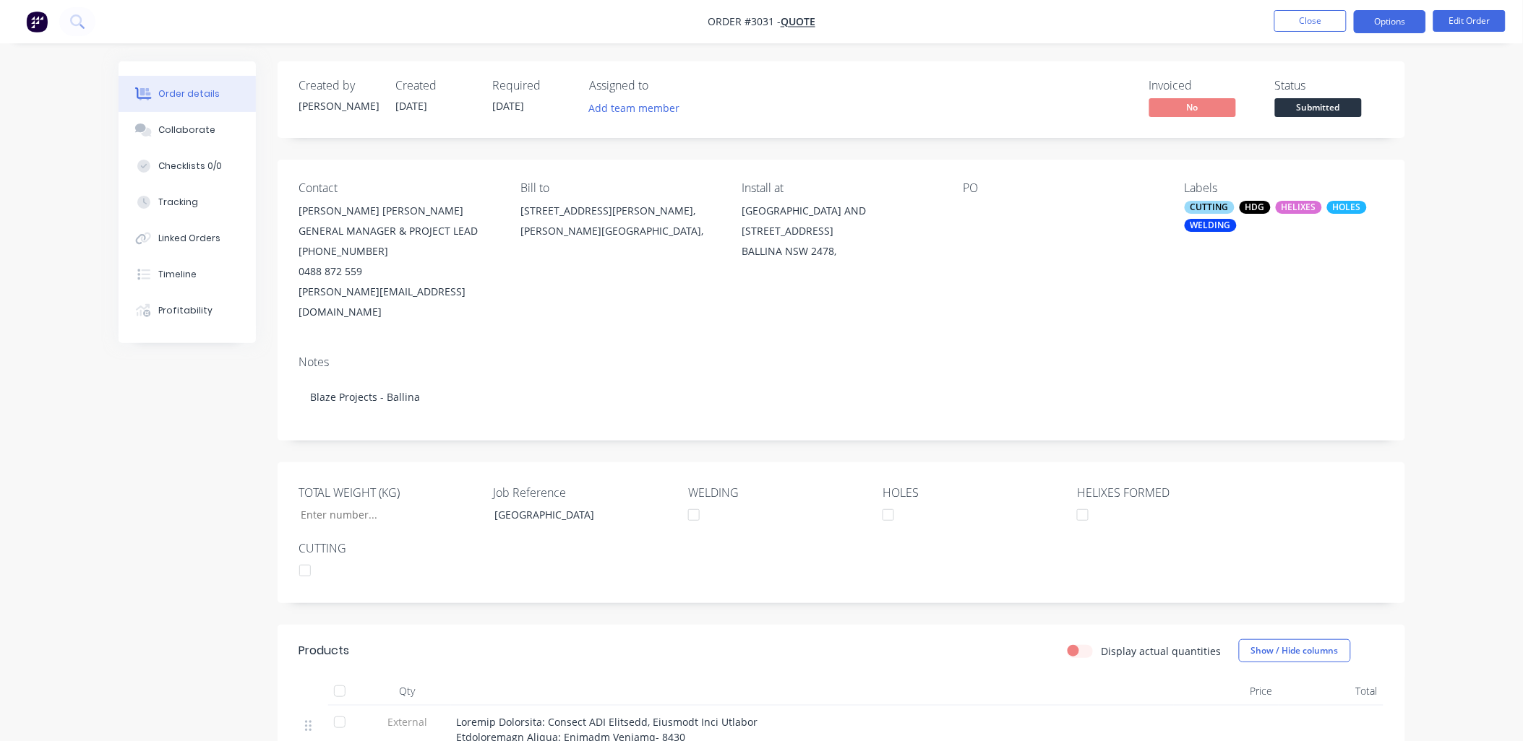
click at [1378, 14] on button "Options" at bounding box center [1389, 21] width 72 height 23
click at [1122, 267] on div "PO" at bounding box center [1062, 251] width 198 height 141
click at [1393, 18] on button "Options" at bounding box center [1389, 21] width 72 height 23
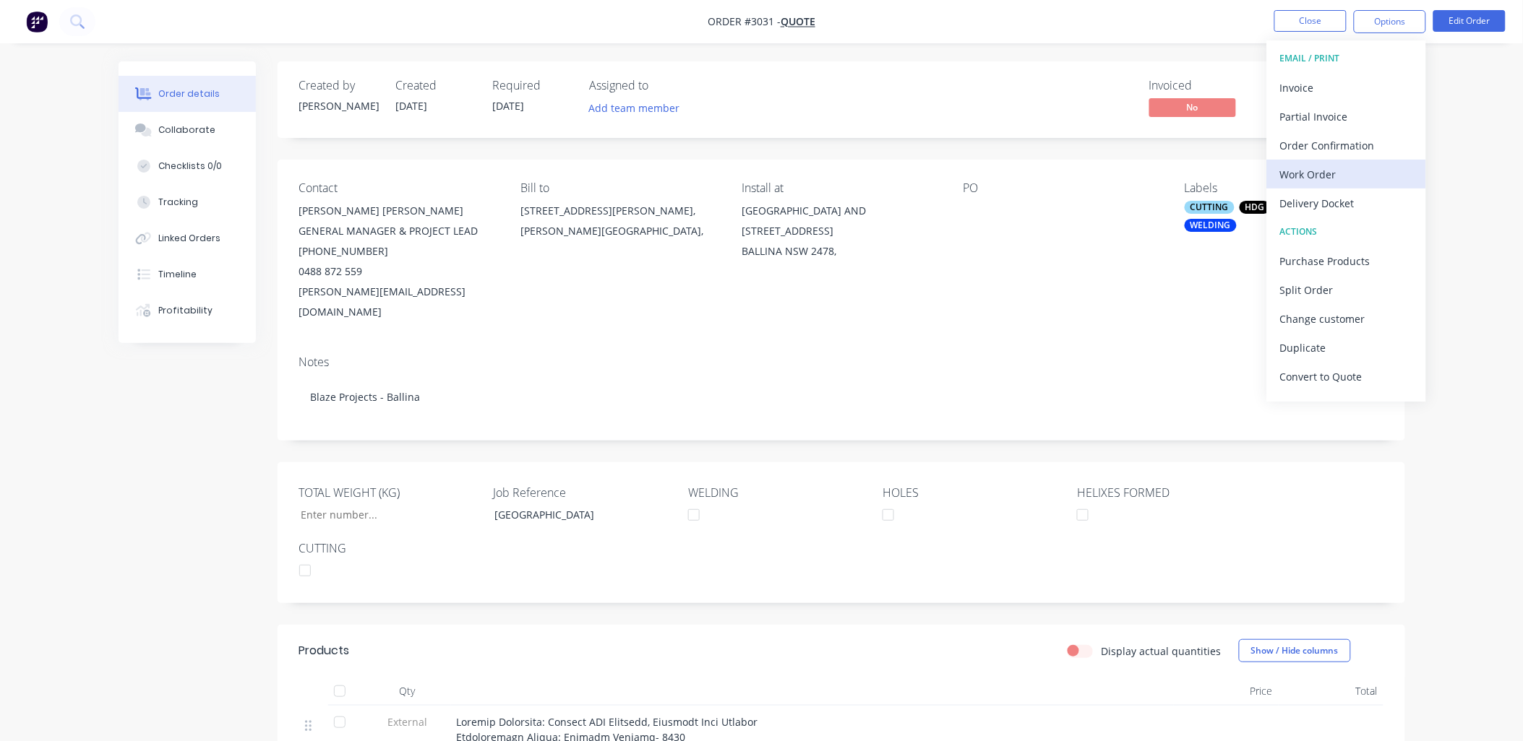
click at [1339, 165] on div "Work Order" at bounding box center [1346, 174] width 133 height 21
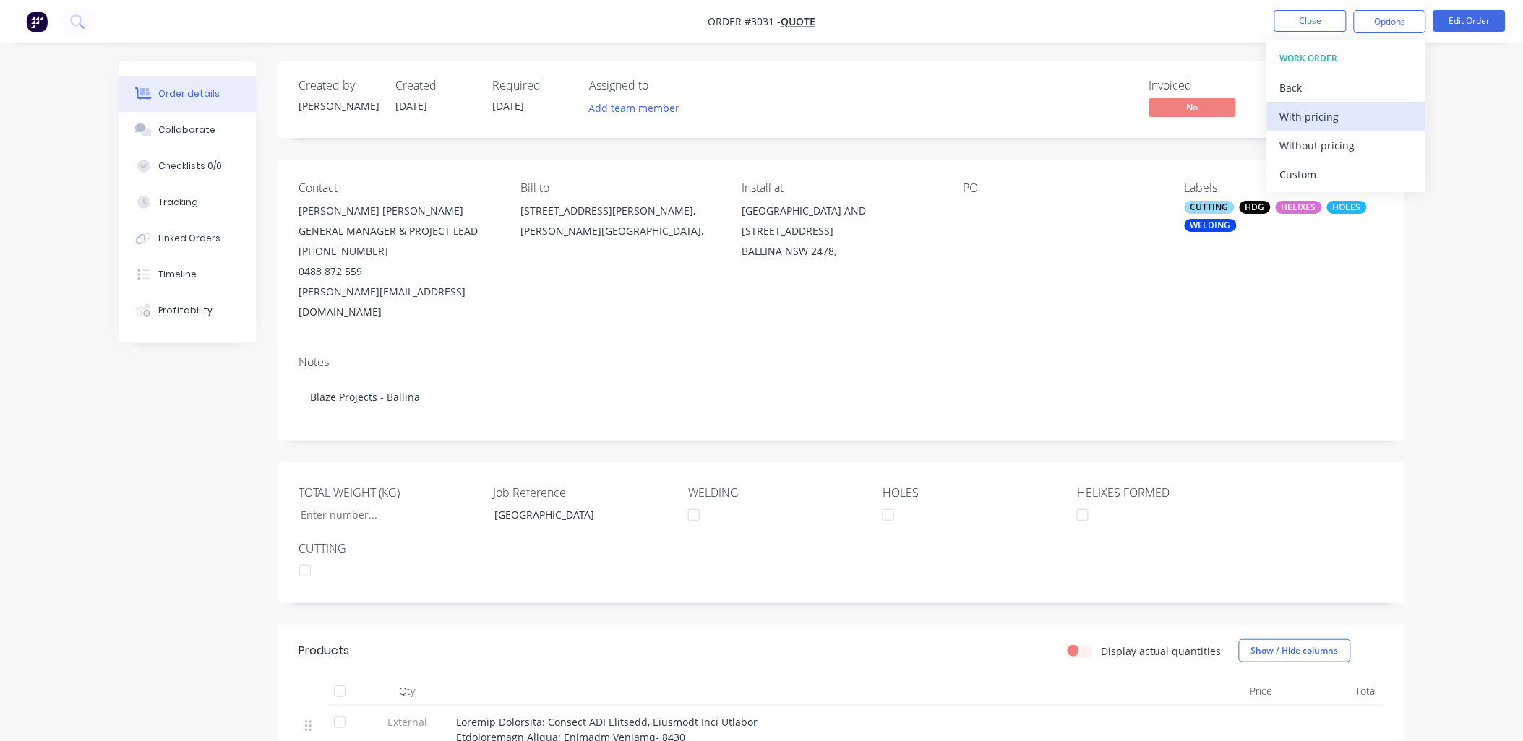
click at [1325, 106] on div "With pricing" at bounding box center [1346, 116] width 133 height 21
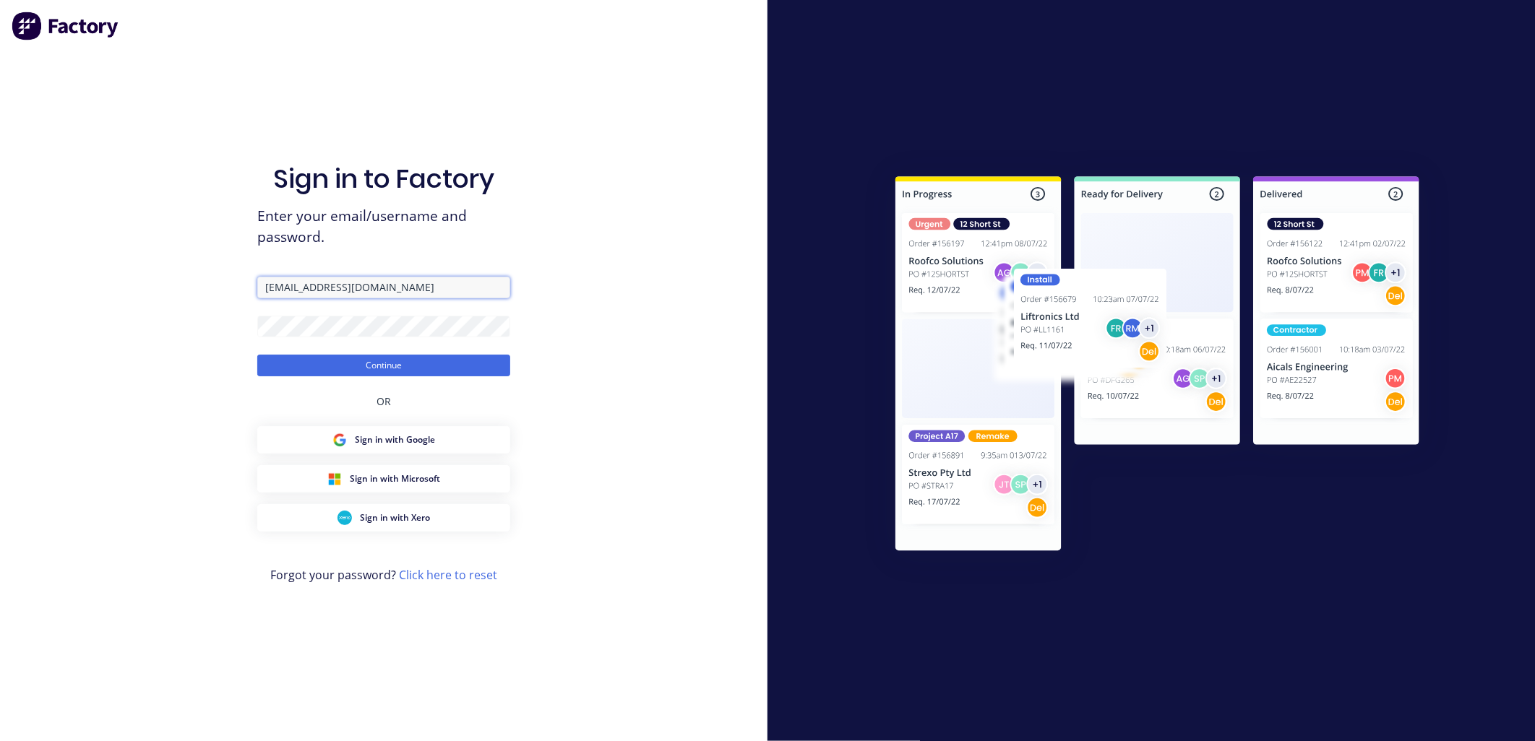
drag, startPoint x: 297, startPoint y: 291, endPoint x: 224, endPoint y: 278, distance: 74.1
click at [236, 283] on div "Sign in to Factory Enter your email/username and password. [PERSON_NAME][EMAIL_…" at bounding box center [383, 370] width 767 height 741
type input "[EMAIL_ADDRESS][DOMAIN_NAME]"
click at [390, 366] on button "Continue" at bounding box center [383, 366] width 253 height 22
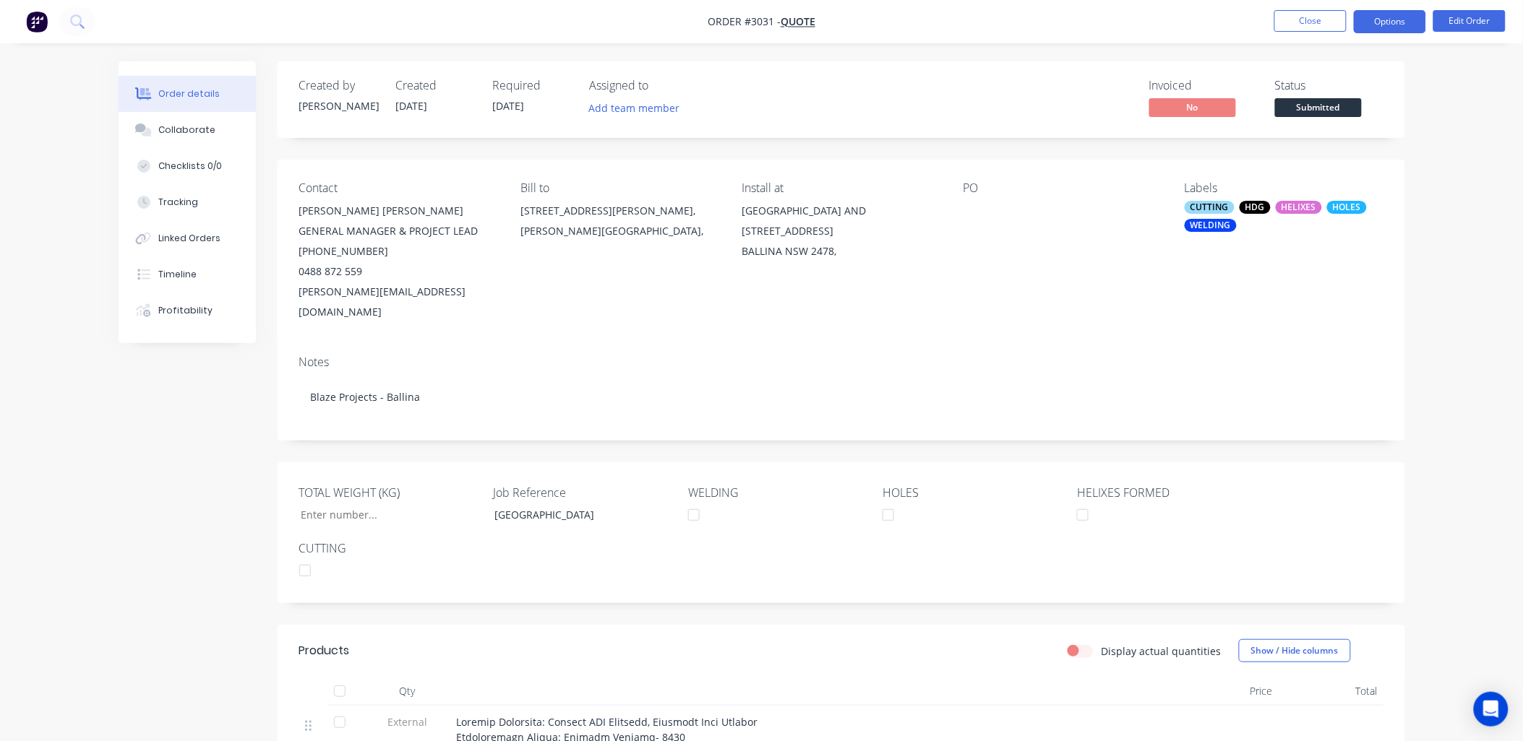
click at [1395, 20] on button "Options" at bounding box center [1389, 21] width 72 height 23
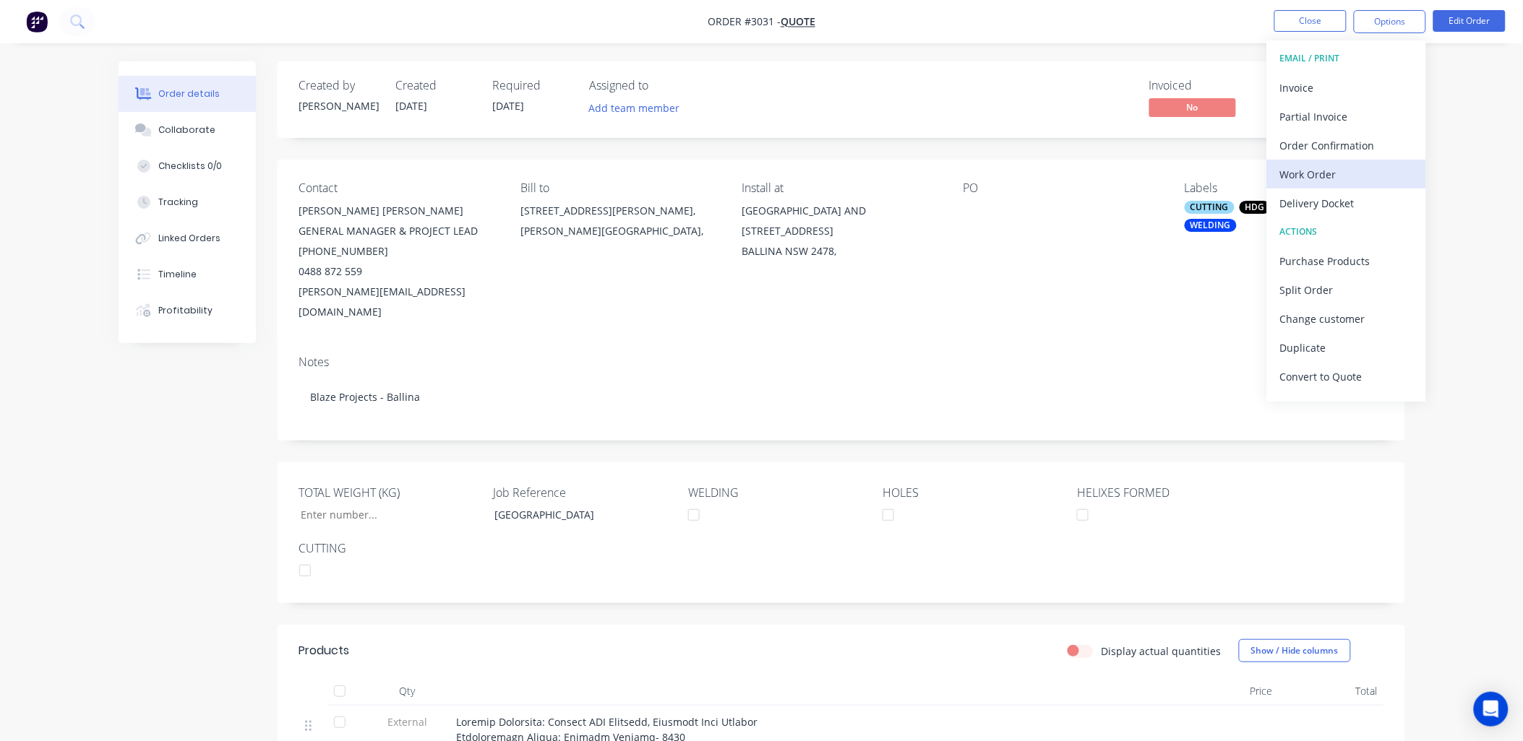
click at [1318, 179] on div "Work Order" at bounding box center [1346, 174] width 133 height 21
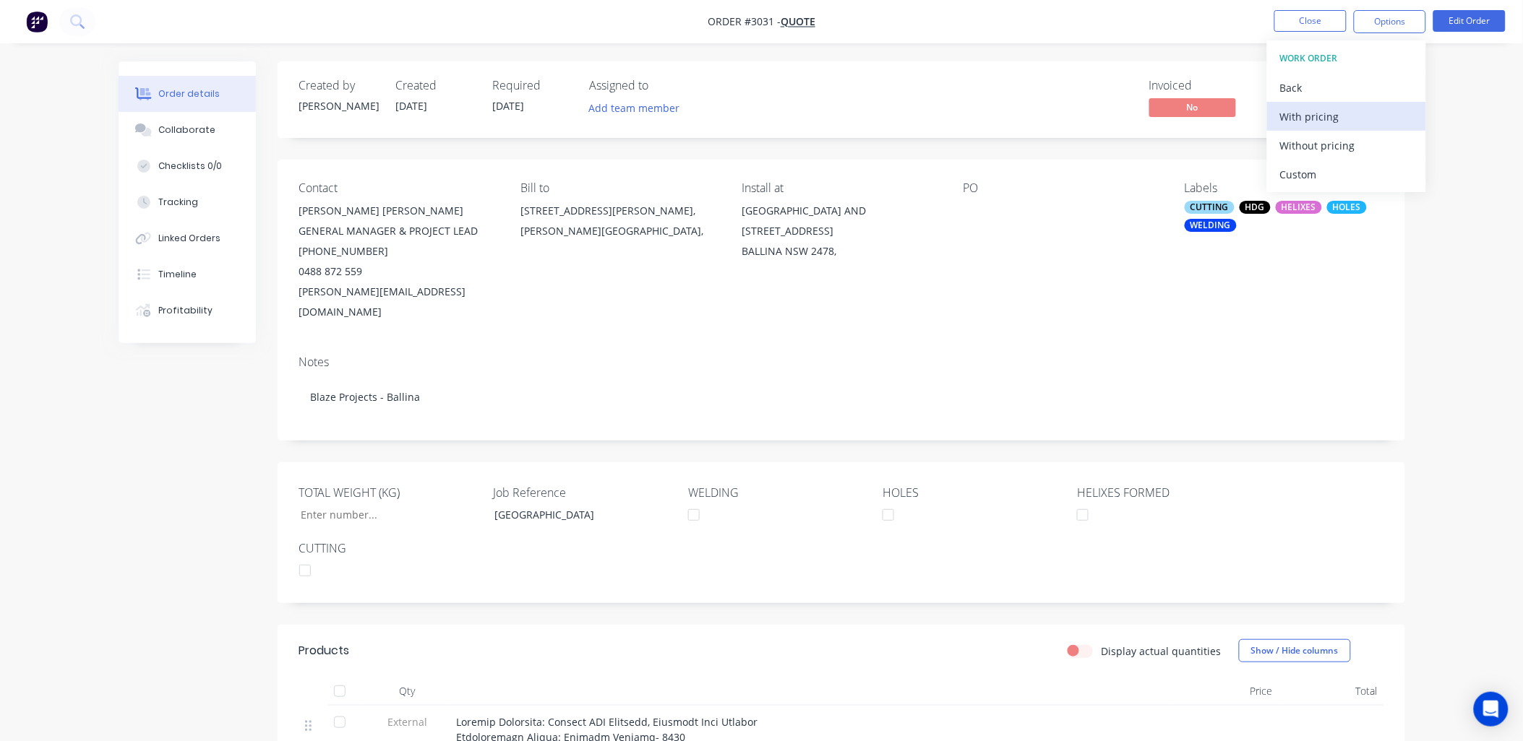
click at [1338, 123] on div "With pricing" at bounding box center [1346, 116] width 133 height 21
